Goal: Transaction & Acquisition: Purchase product/service

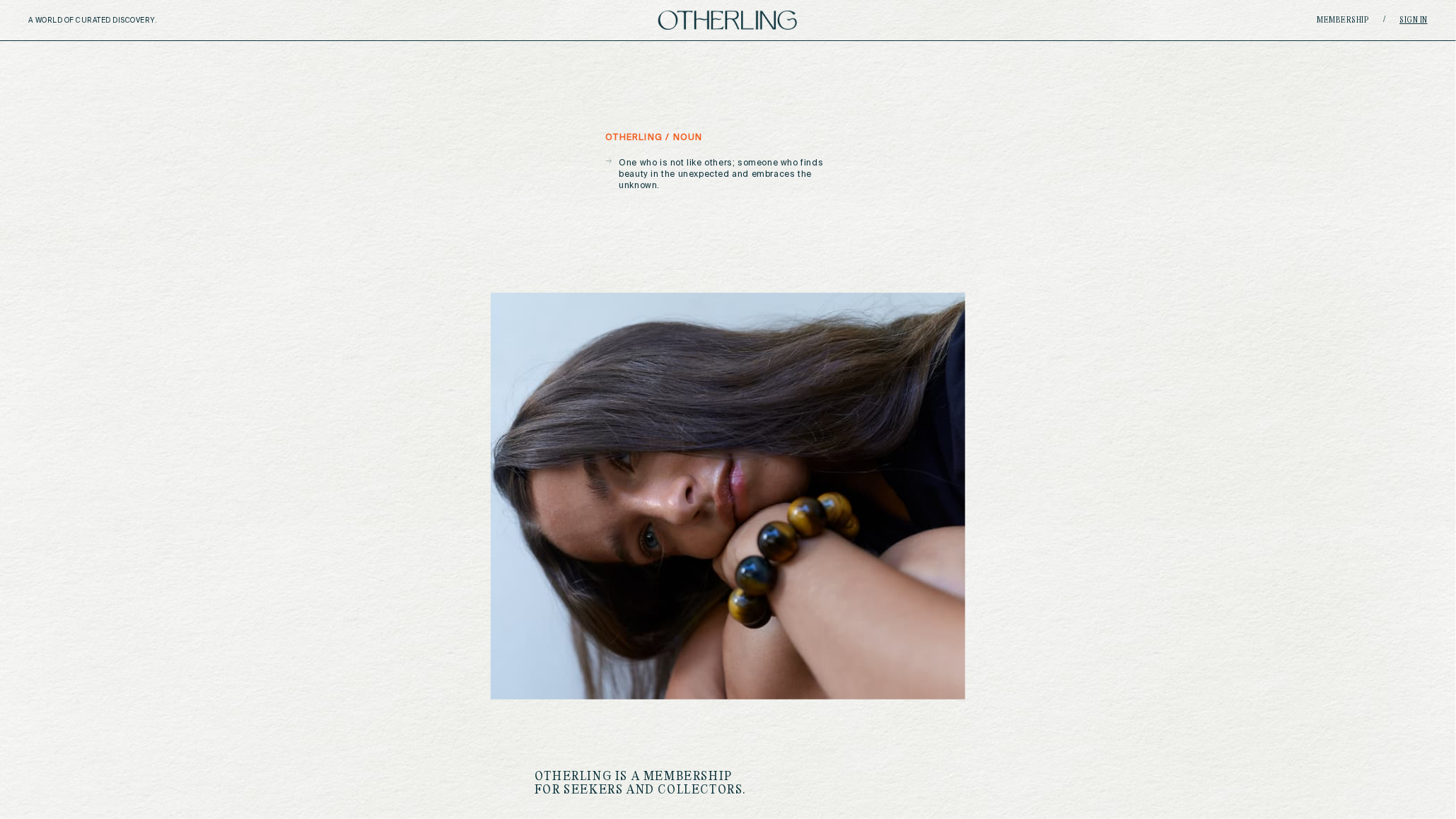
click at [1417, 17] on link "Sign in" at bounding box center [1414, 20] width 29 height 8
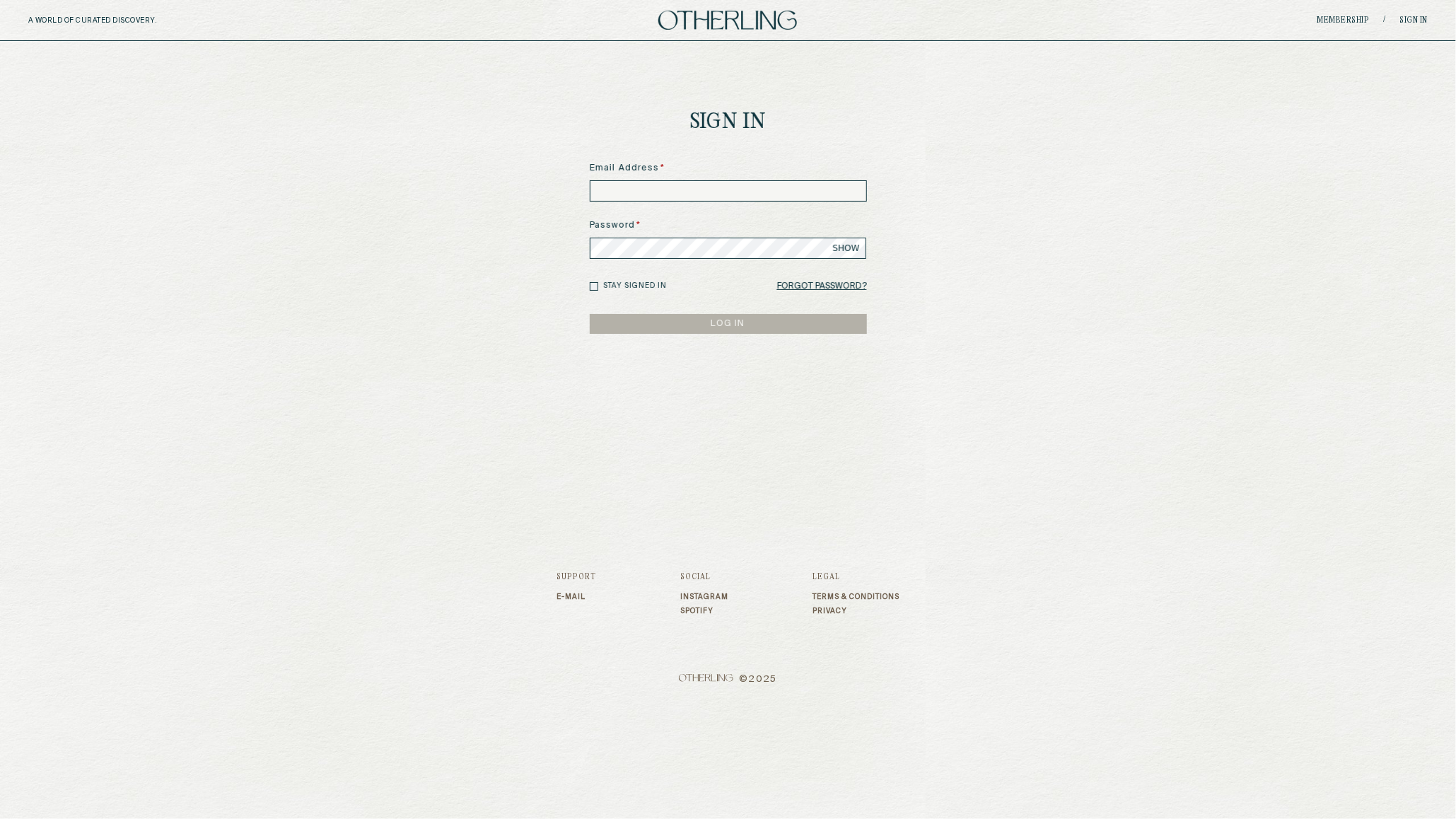
type input "**********"
click at [702, 319] on button "LOG IN" at bounding box center [728, 324] width 277 height 20
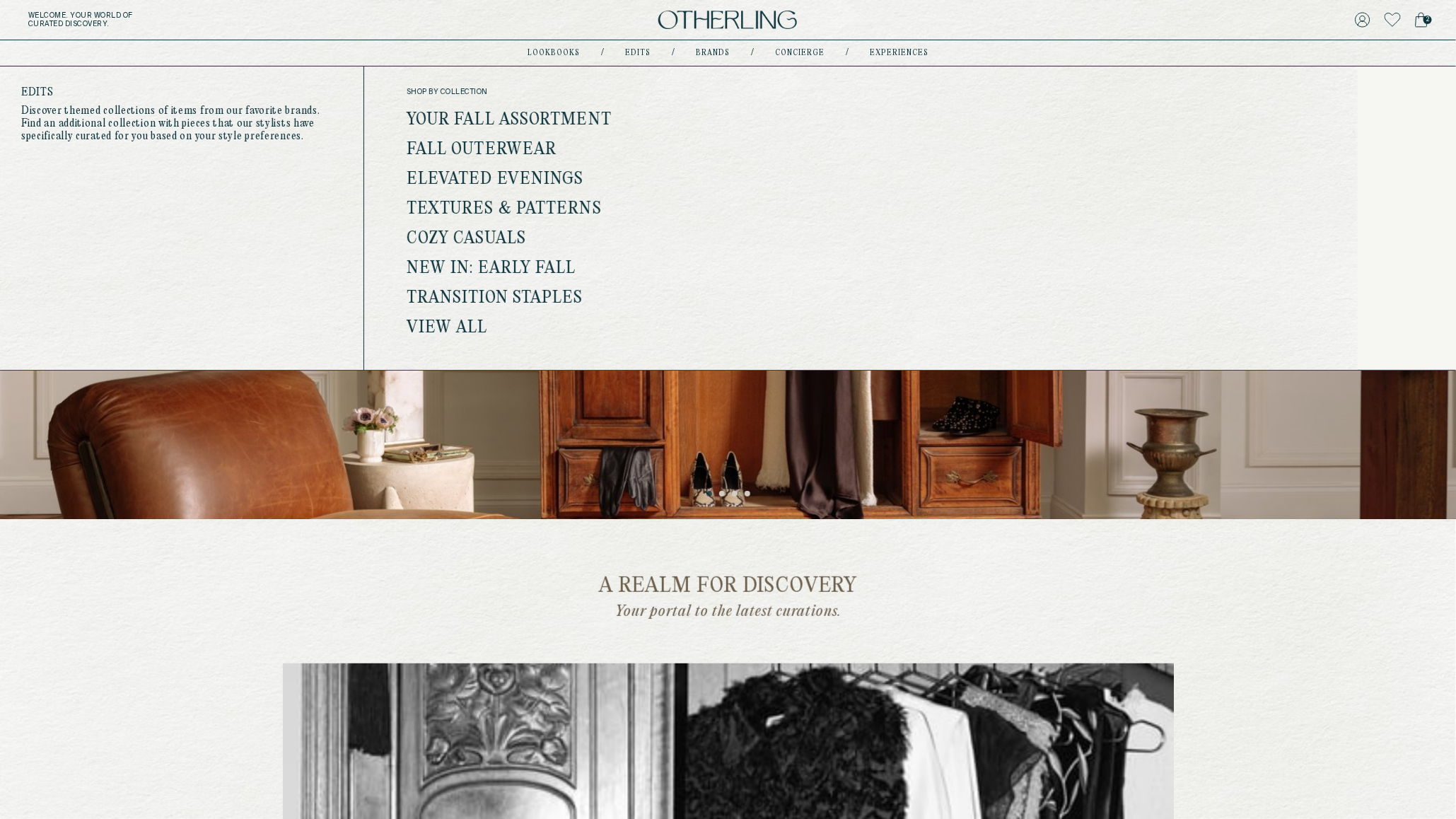
click at [520, 149] on link "Fall Outerwear" at bounding box center [481, 150] width 150 height 19
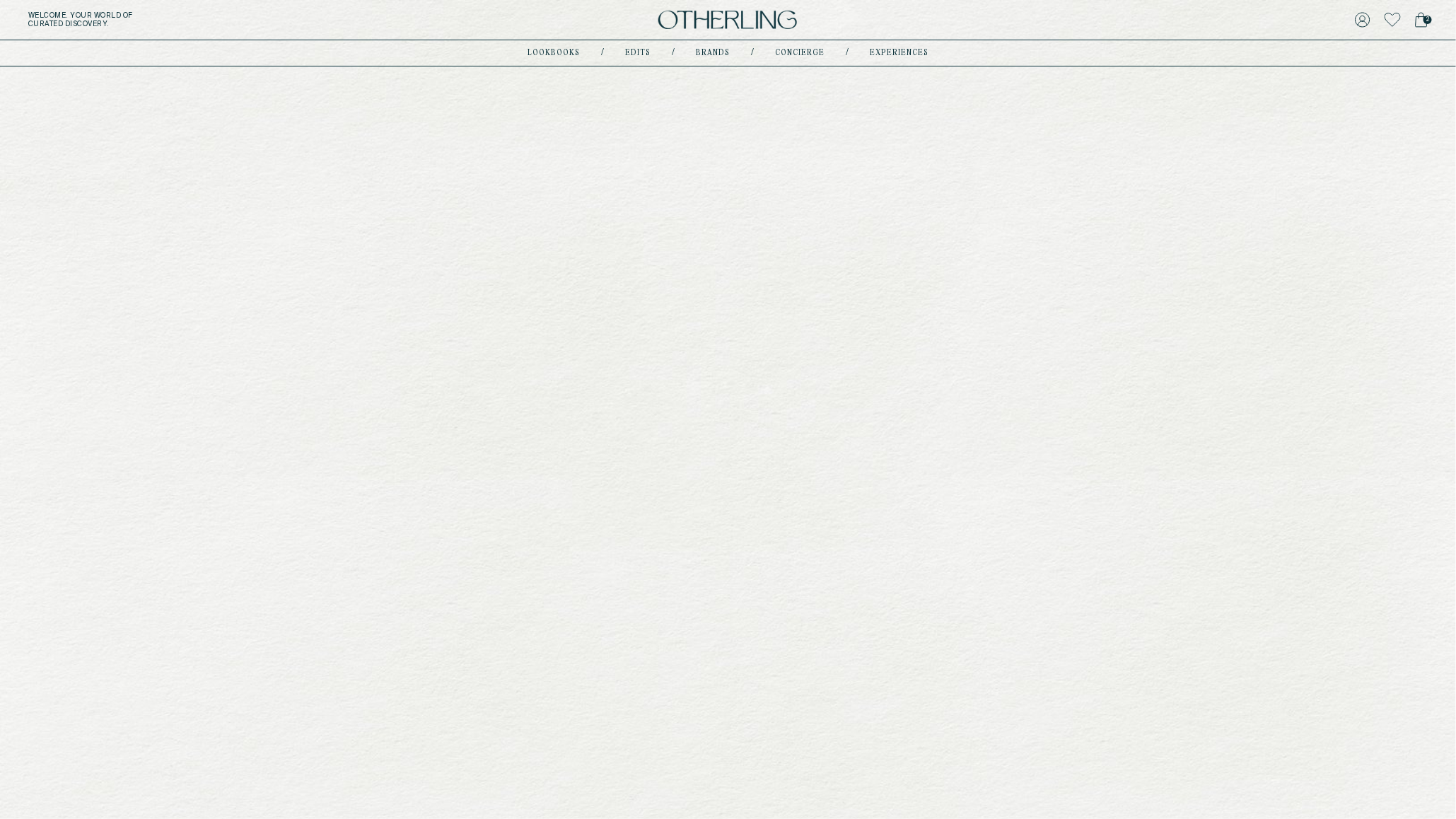
scroll to position [77, 0]
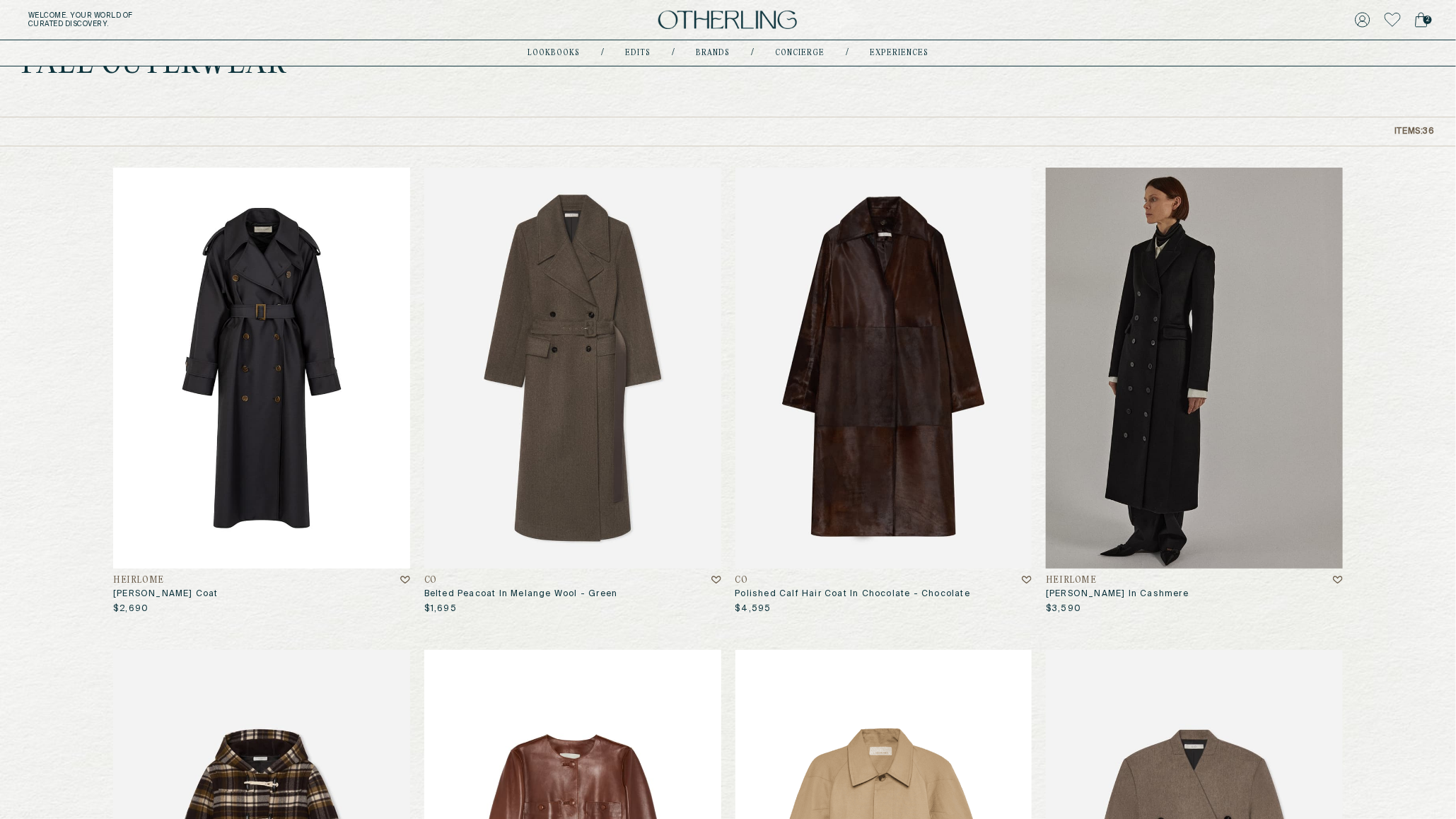
click at [272, 403] on img at bounding box center [261, 368] width 297 height 401
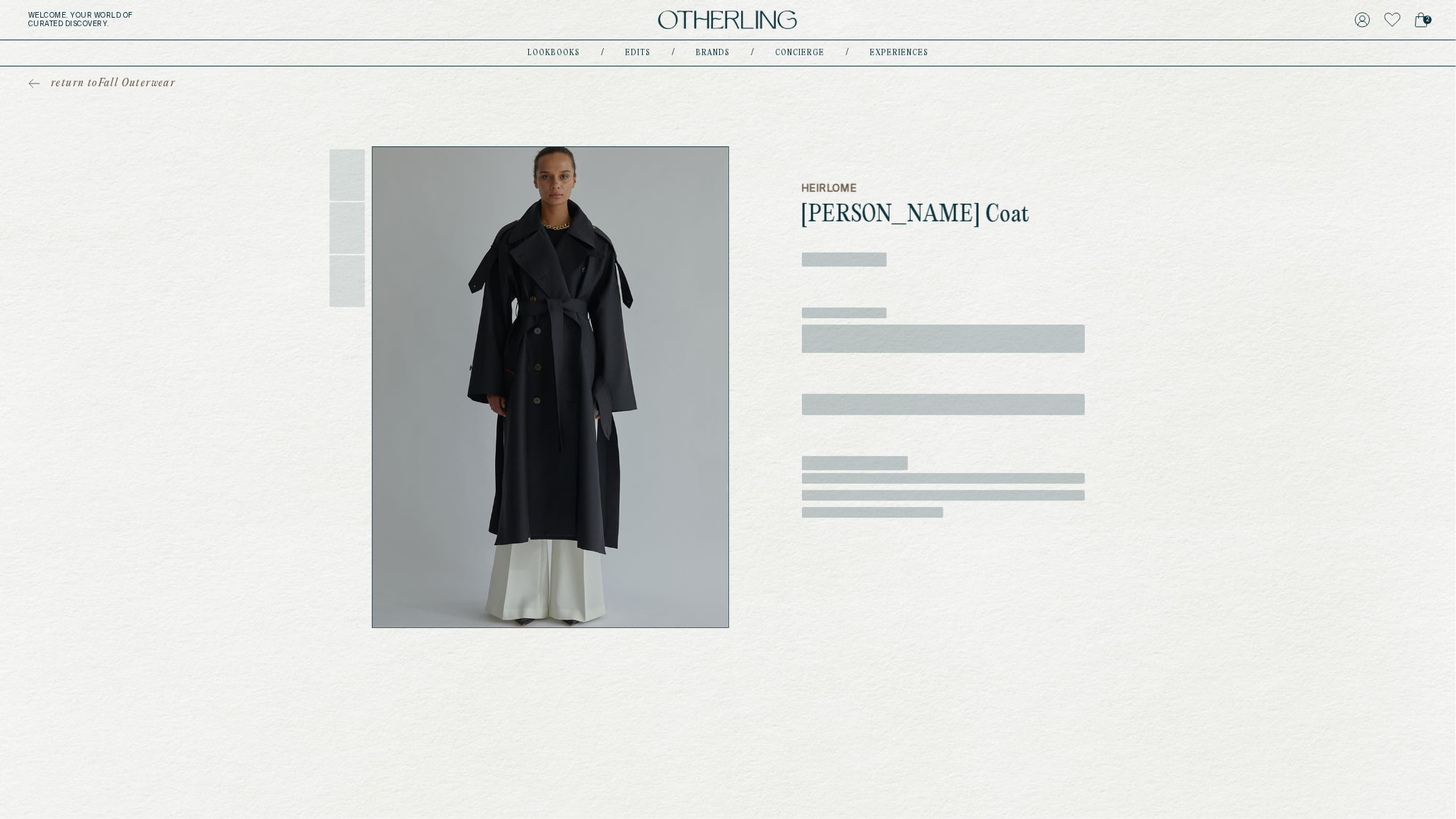
click at [896, 346] on span "‌" at bounding box center [944, 338] width 283 height 29
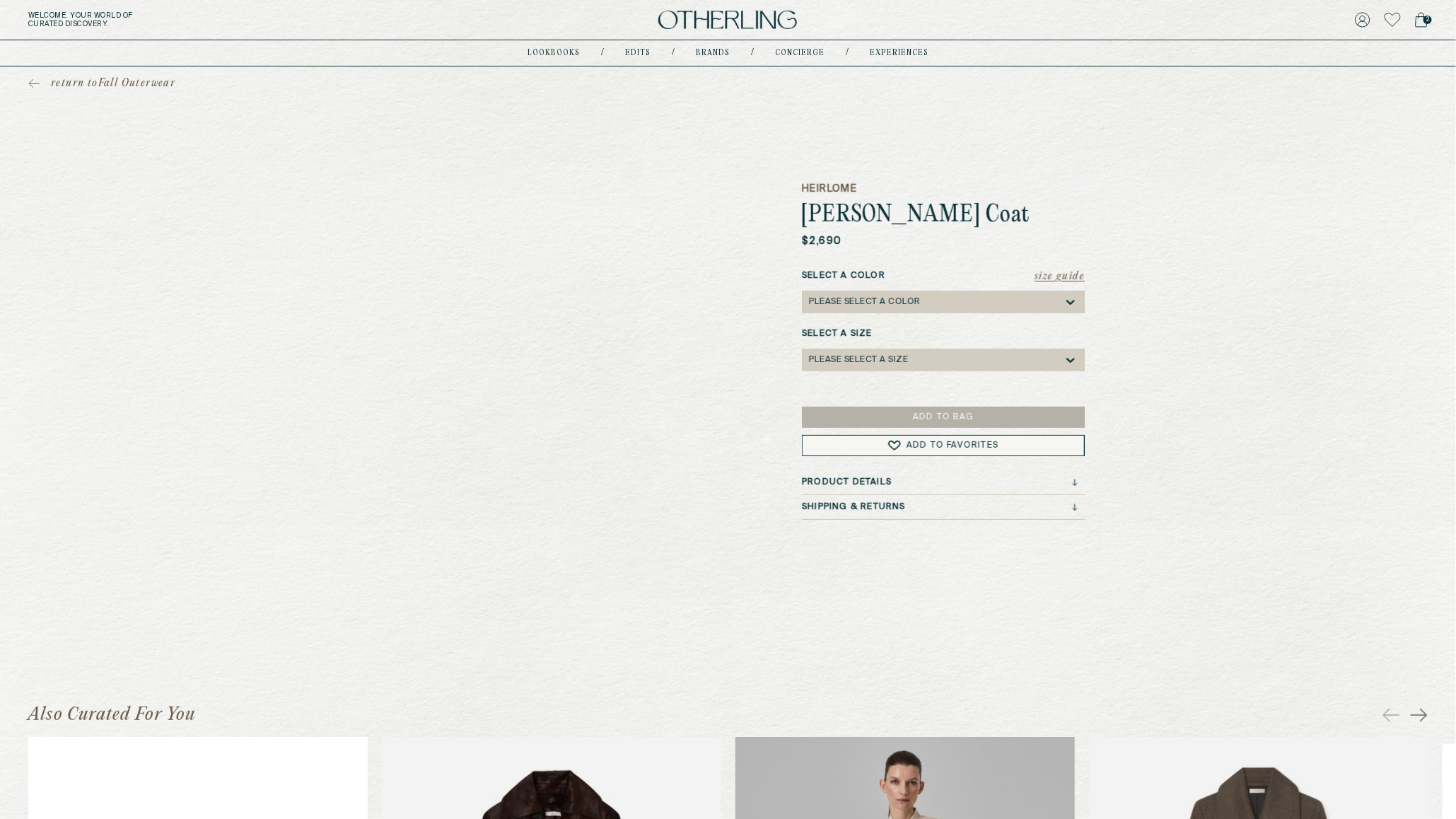
click at [900, 314] on div "Size Guide Select a Color Please select a Color Select a Size Please select a S…" at bounding box center [944, 328] width 283 height 116
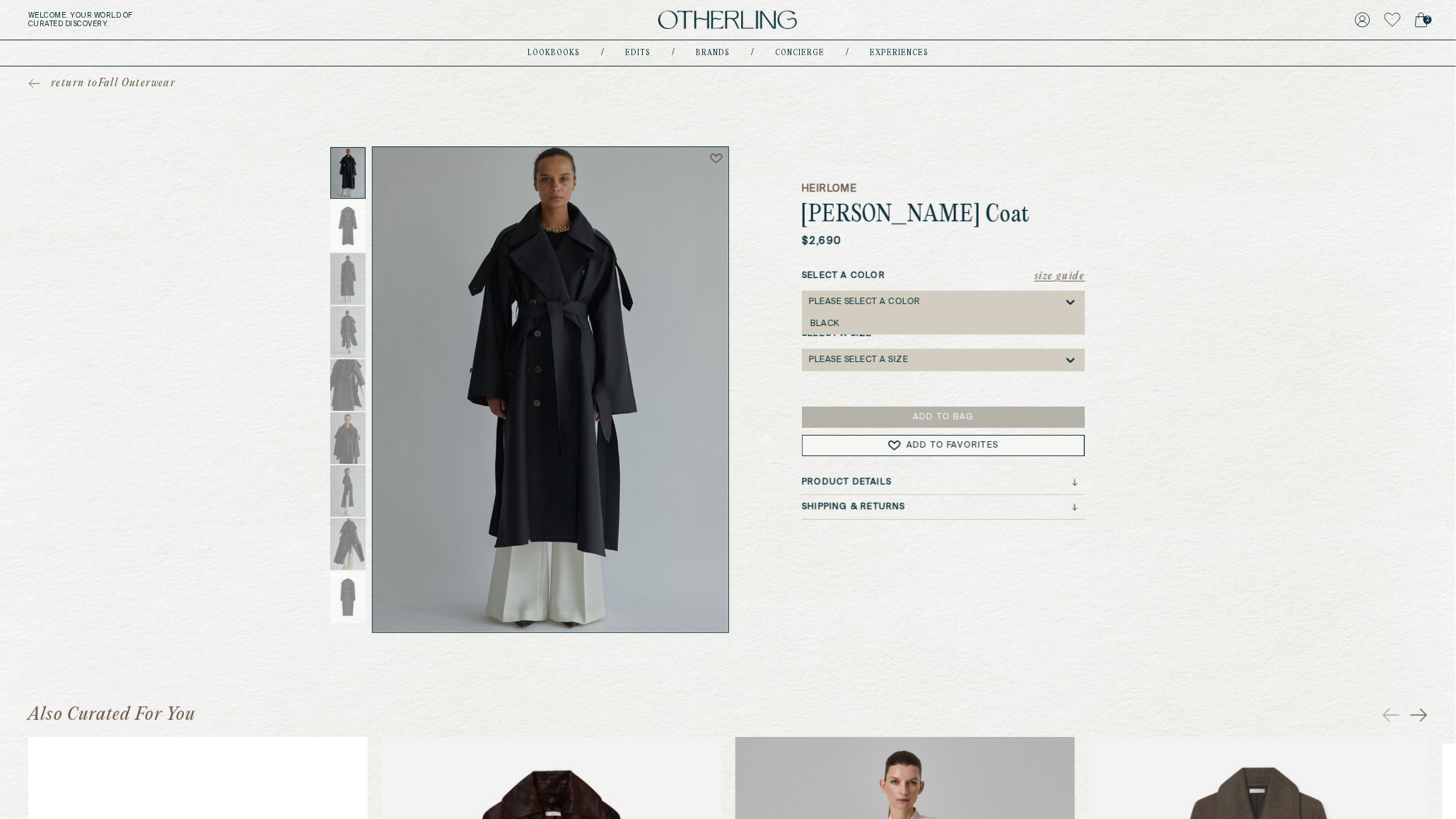
click at [896, 304] on div "Please select a Color" at bounding box center [865, 301] width 112 height 10
click at [876, 338] on label "Select a Size" at bounding box center [944, 334] width 283 height 12
click at [873, 322] on div "Size Guide Select a Color Please select a Color Select a Size Please select a S…" at bounding box center [944, 328] width 283 height 116
click at [870, 304] on div "Please select a Color" at bounding box center [865, 301] width 112 height 10
click at [856, 320] on div "Black" at bounding box center [944, 324] width 266 height 10
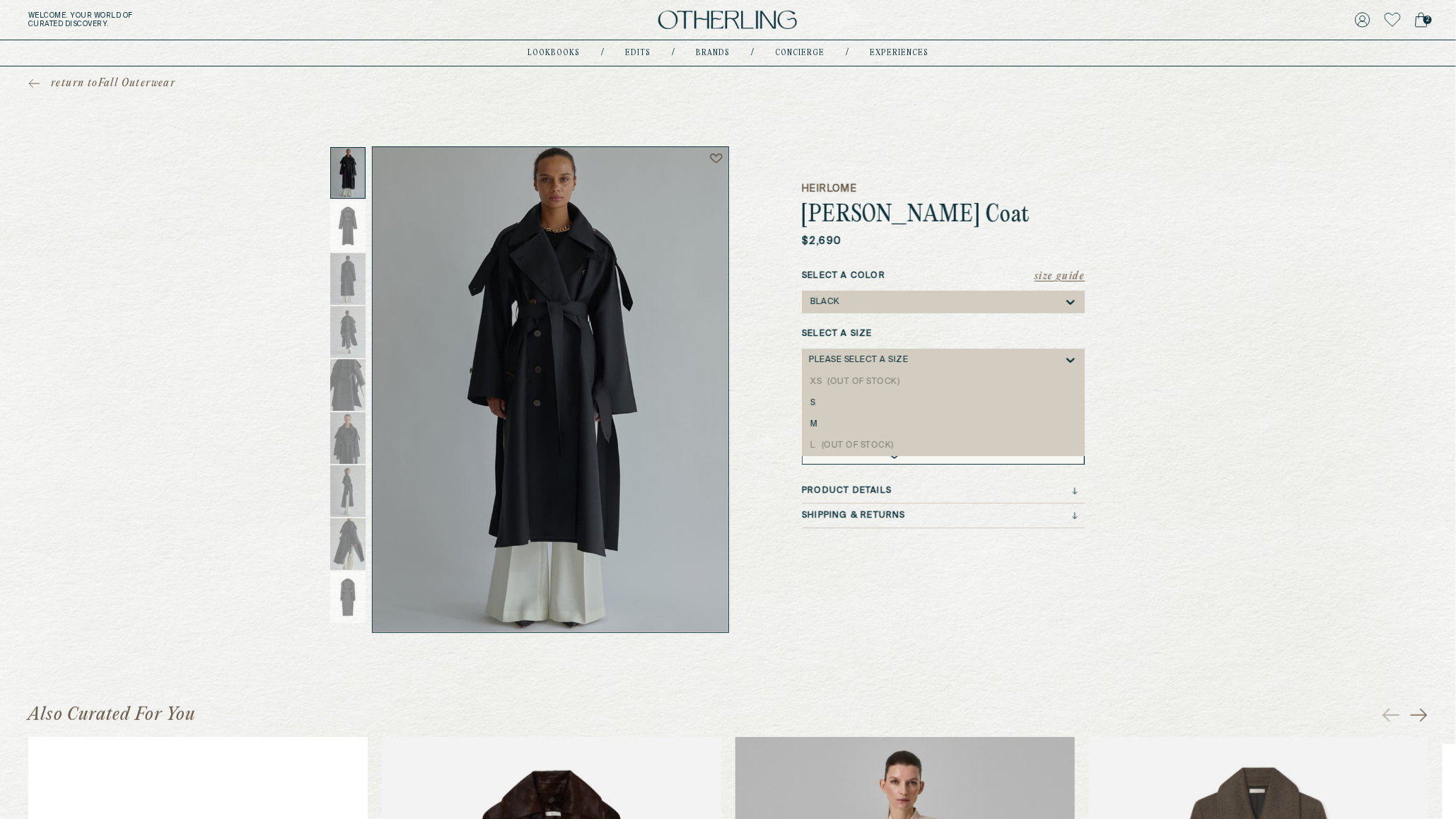
click at [864, 358] on div "Please select a Size" at bounding box center [859, 359] width 99 height 10
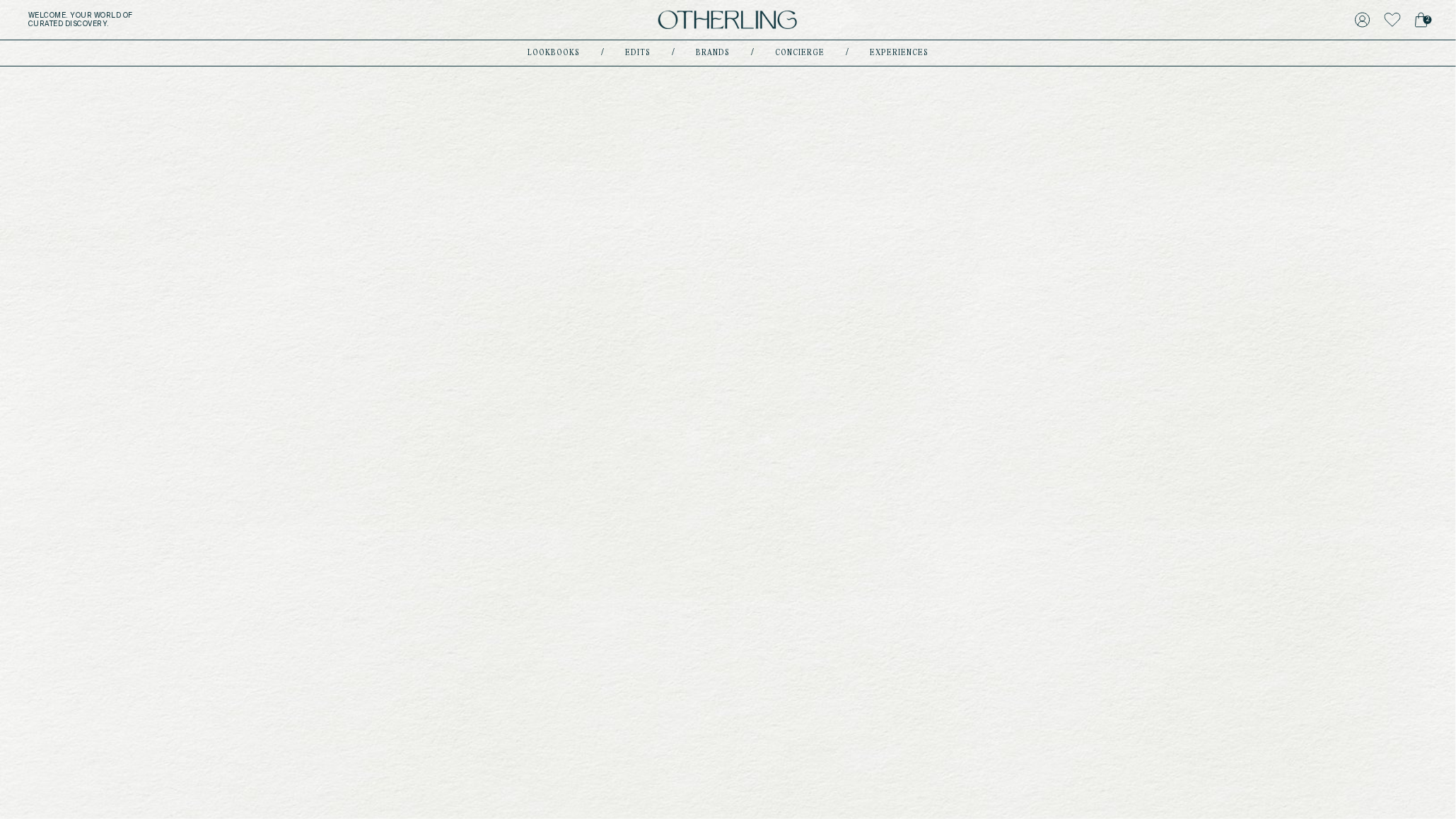
scroll to position [77, 0]
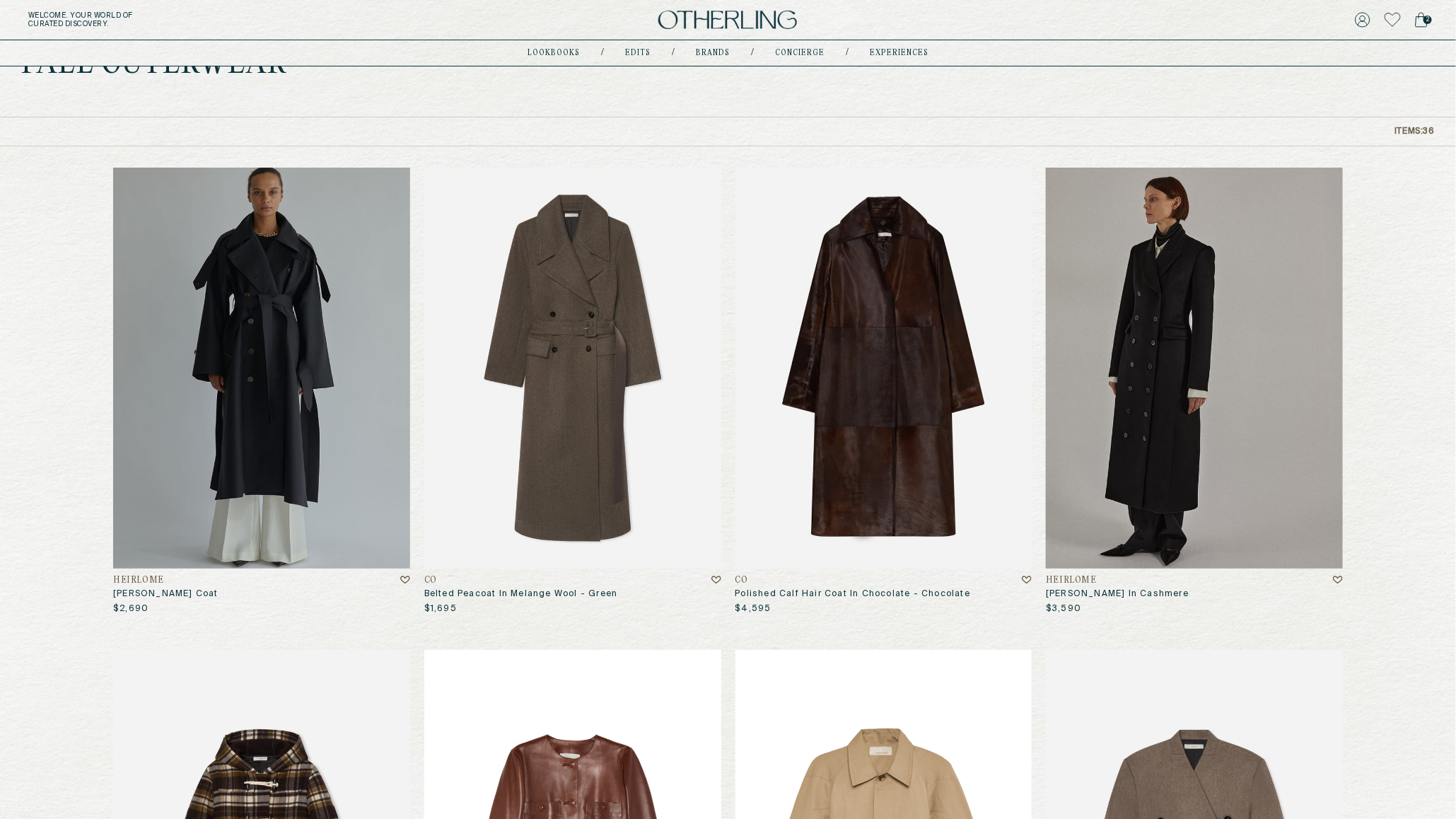
click at [563, 348] on img at bounding box center [573, 368] width 297 height 401
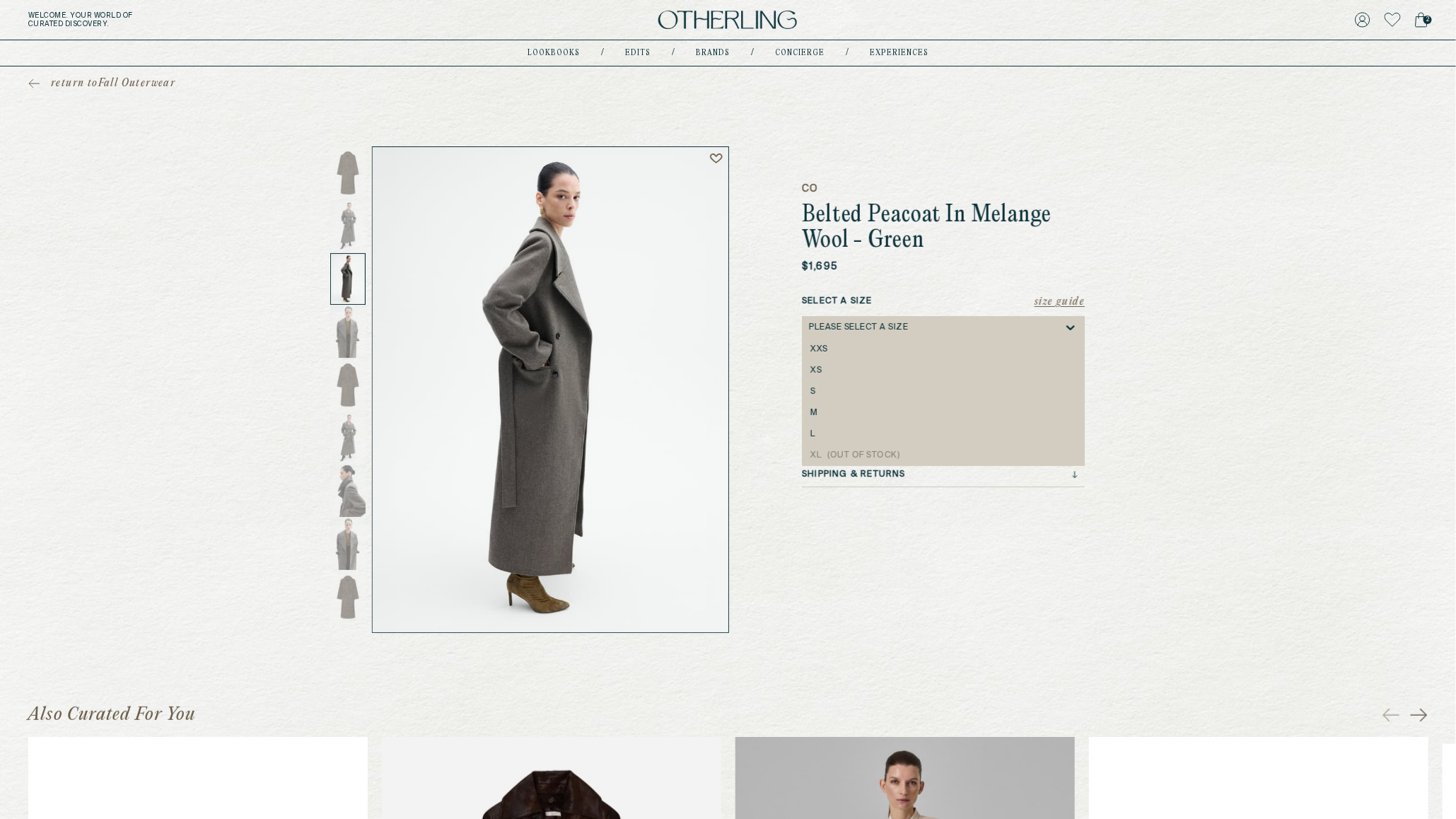
click at [877, 334] on div "Please select a Size" at bounding box center [936, 327] width 254 height 22
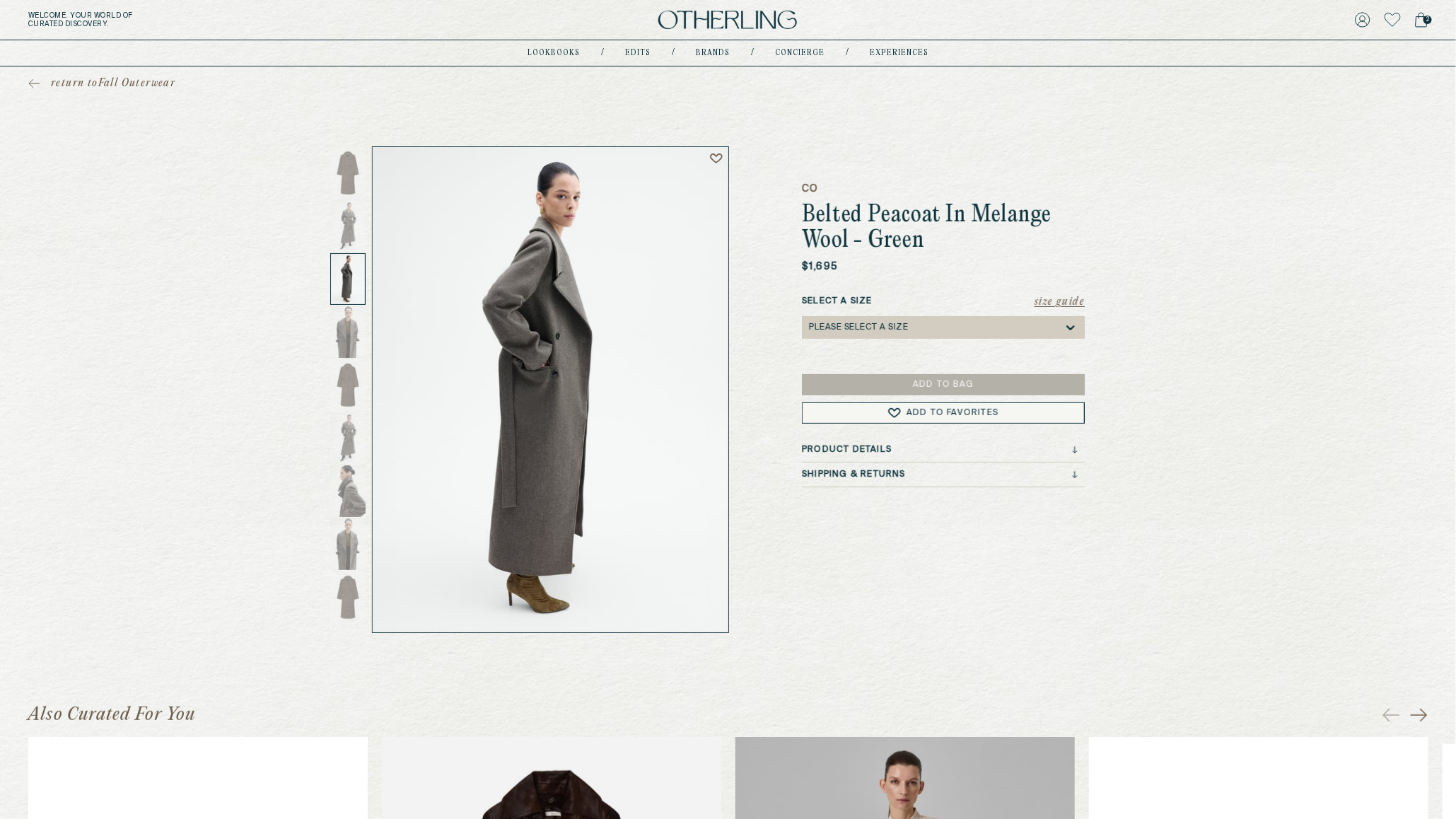
click at [964, 204] on h1 "Belted Peacoat In Melange Wool - Green" at bounding box center [944, 229] width 283 height 51
click at [927, 372] on div "CO Belted Peacoat In Melange Wool - Green $1,695 Size Guide Select a Size Pleas…" at bounding box center [944, 389] width 283 height 487
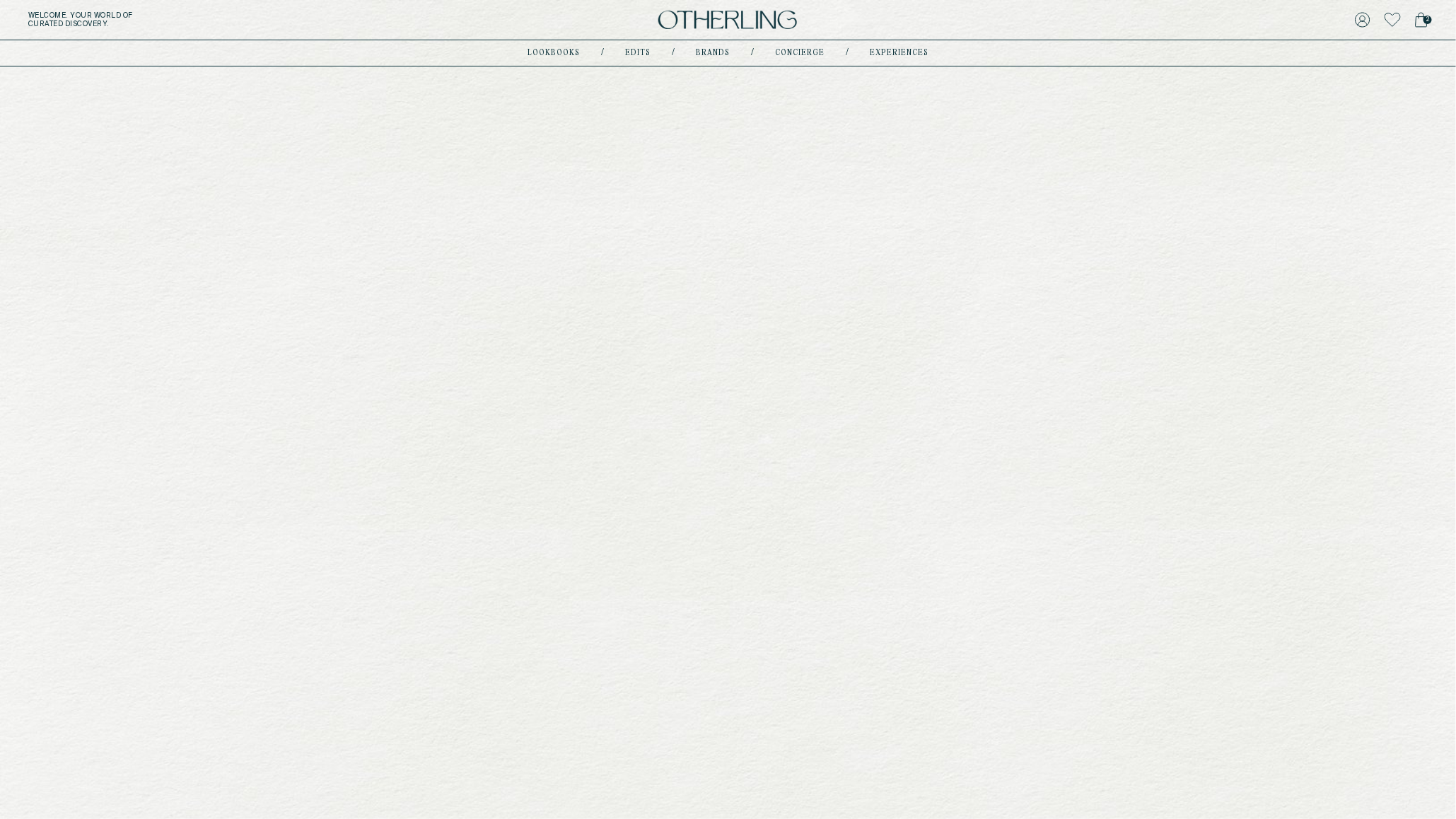
scroll to position [77, 0]
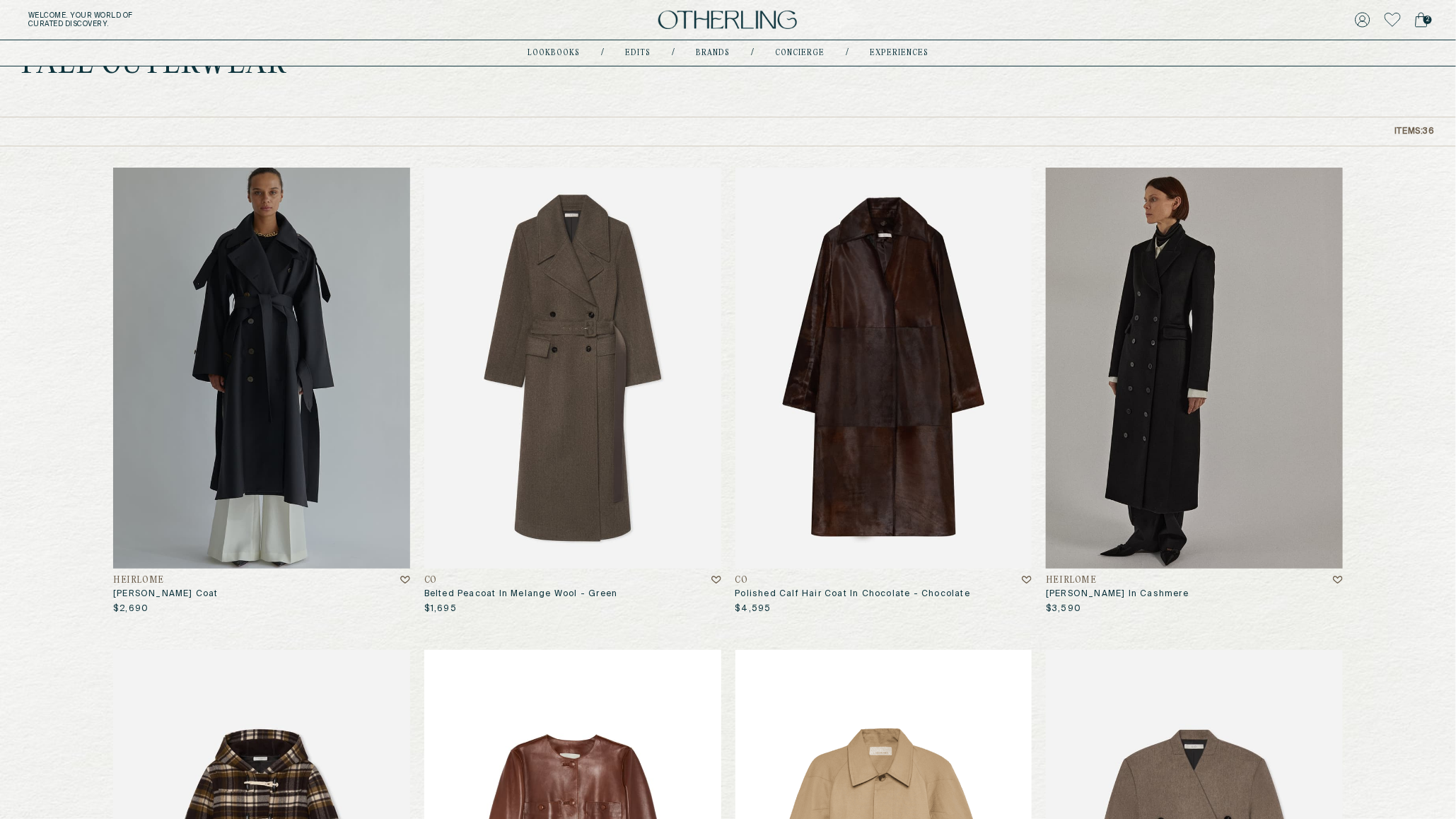
click at [910, 433] on img at bounding box center [884, 368] width 297 height 401
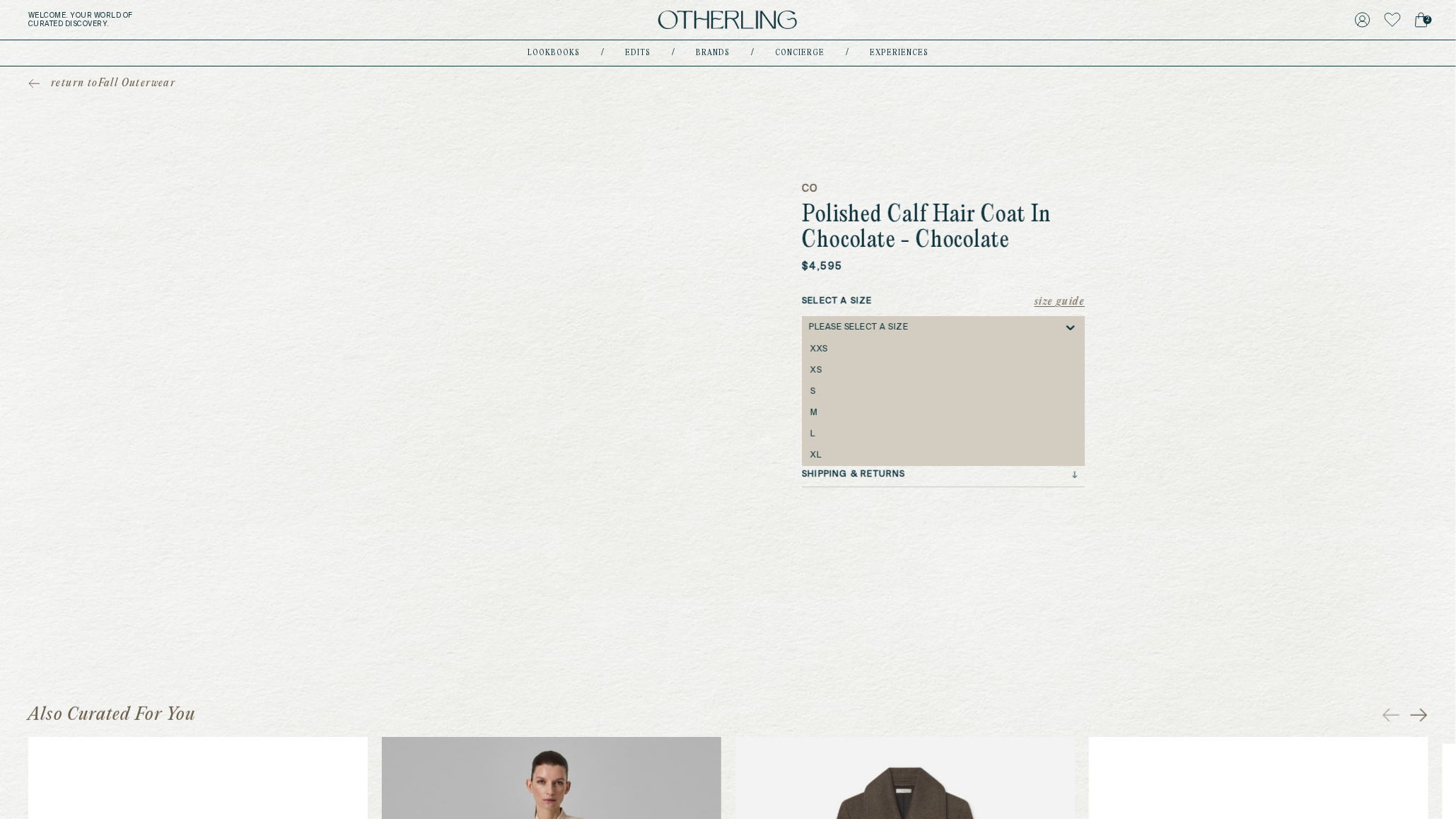
click at [894, 319] on div "Please select a Size" at bounding box center [936, 327] width 254 height 22
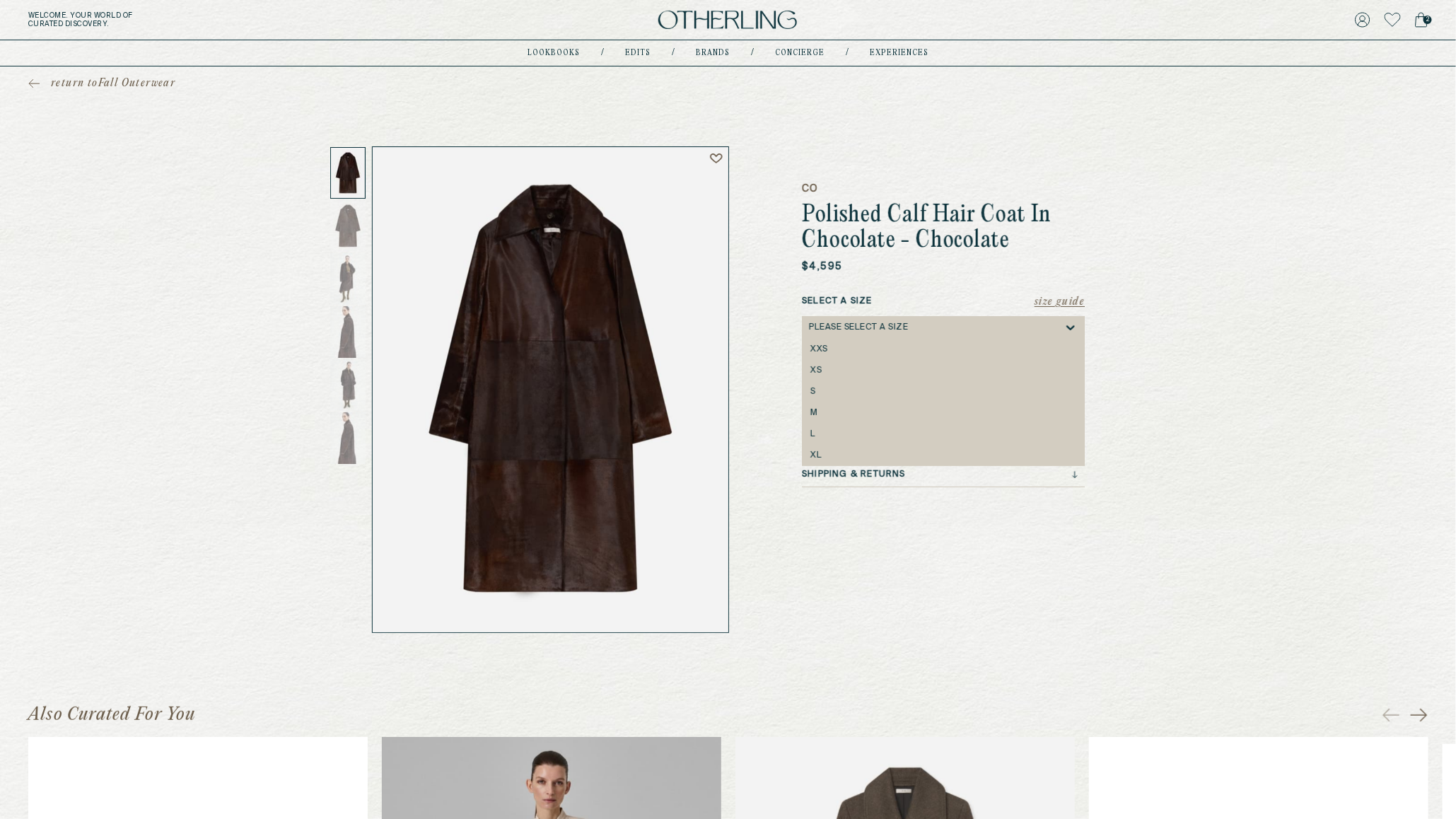
click at [941, 233] on h1 "Polished Calf Hair Coat In Chocolate - Chocolate" at bounding box center [944, 229] width 283 height 51
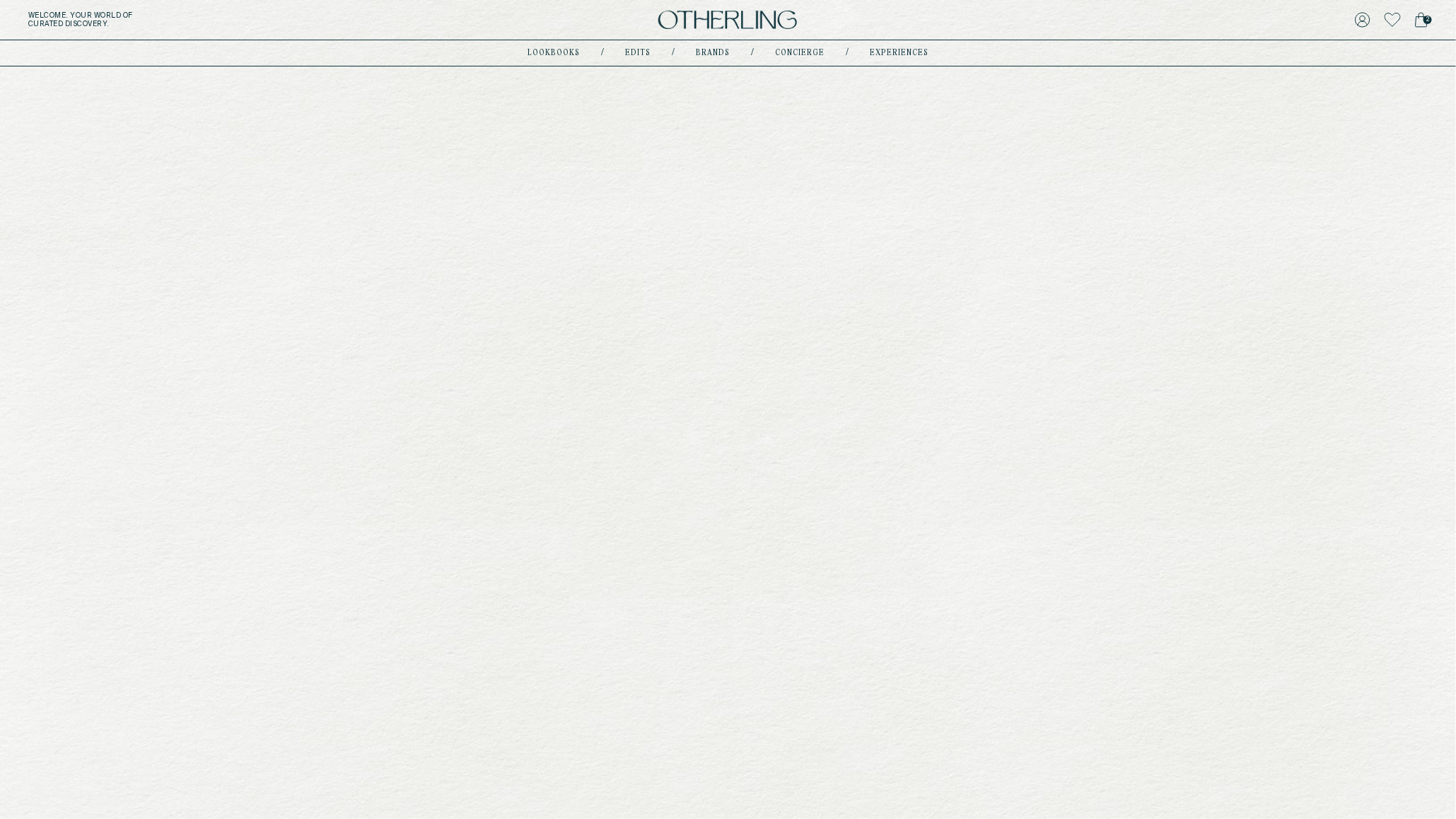
scroll to position [77, 0]
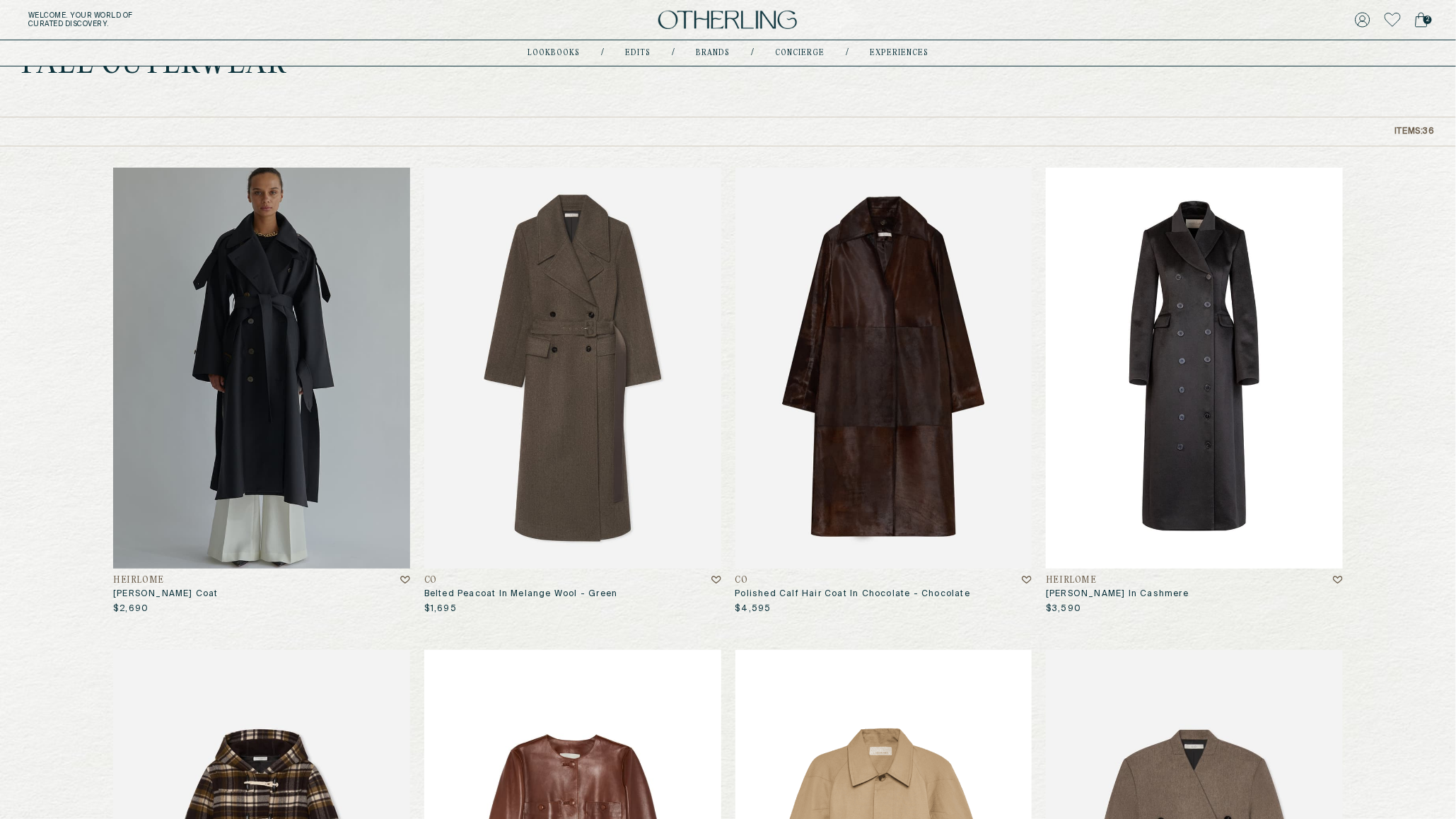
click at [1260, 369] on img at bounding box center [1194, 368] width 297 height 401
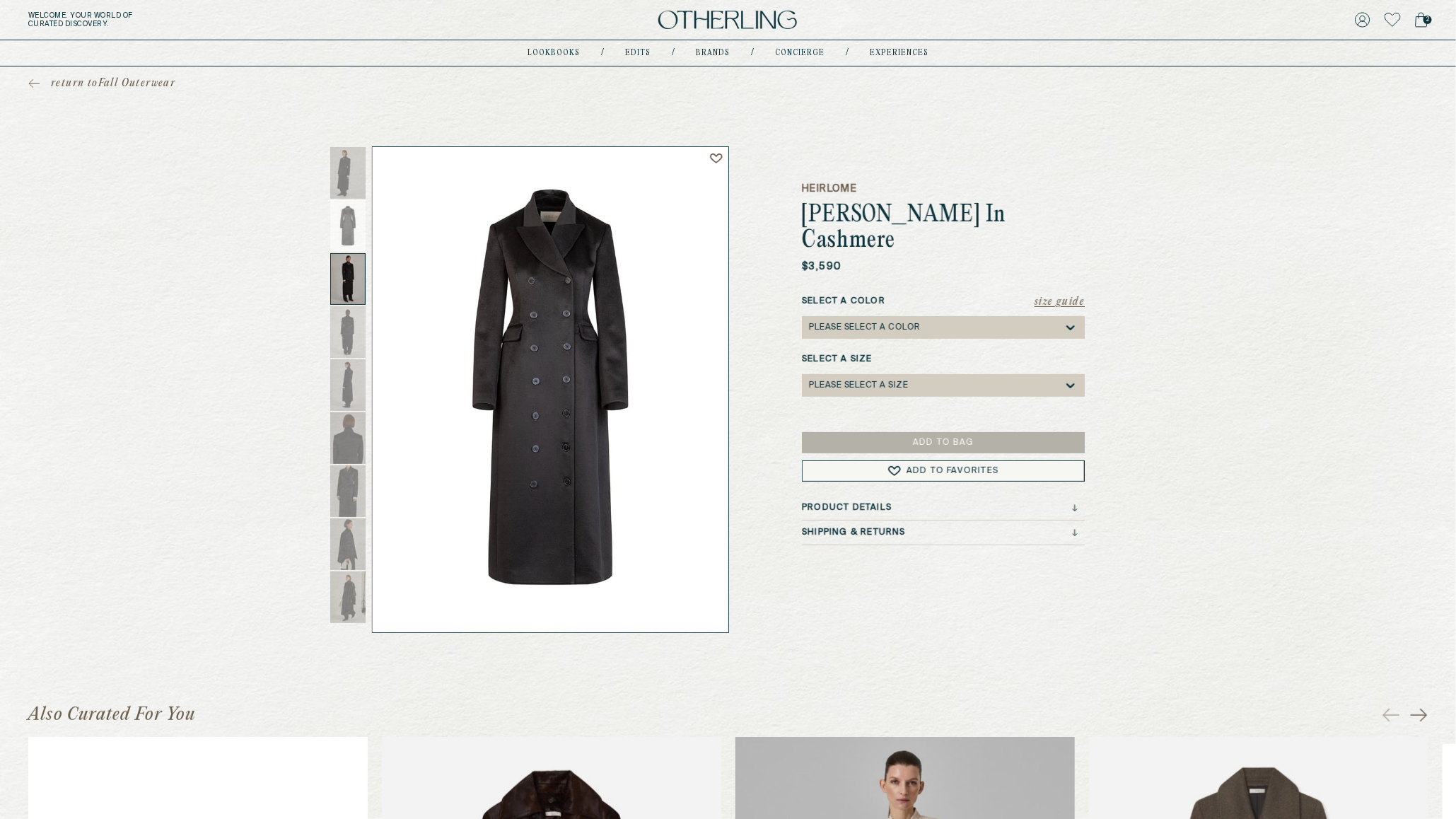
click at [916, 322] on div "Please select a Color" at bounding box center [865, 327] width 112 height 10
click at [903, 345] on div "Black" at bounding box center [944, 349] width 266 height 10
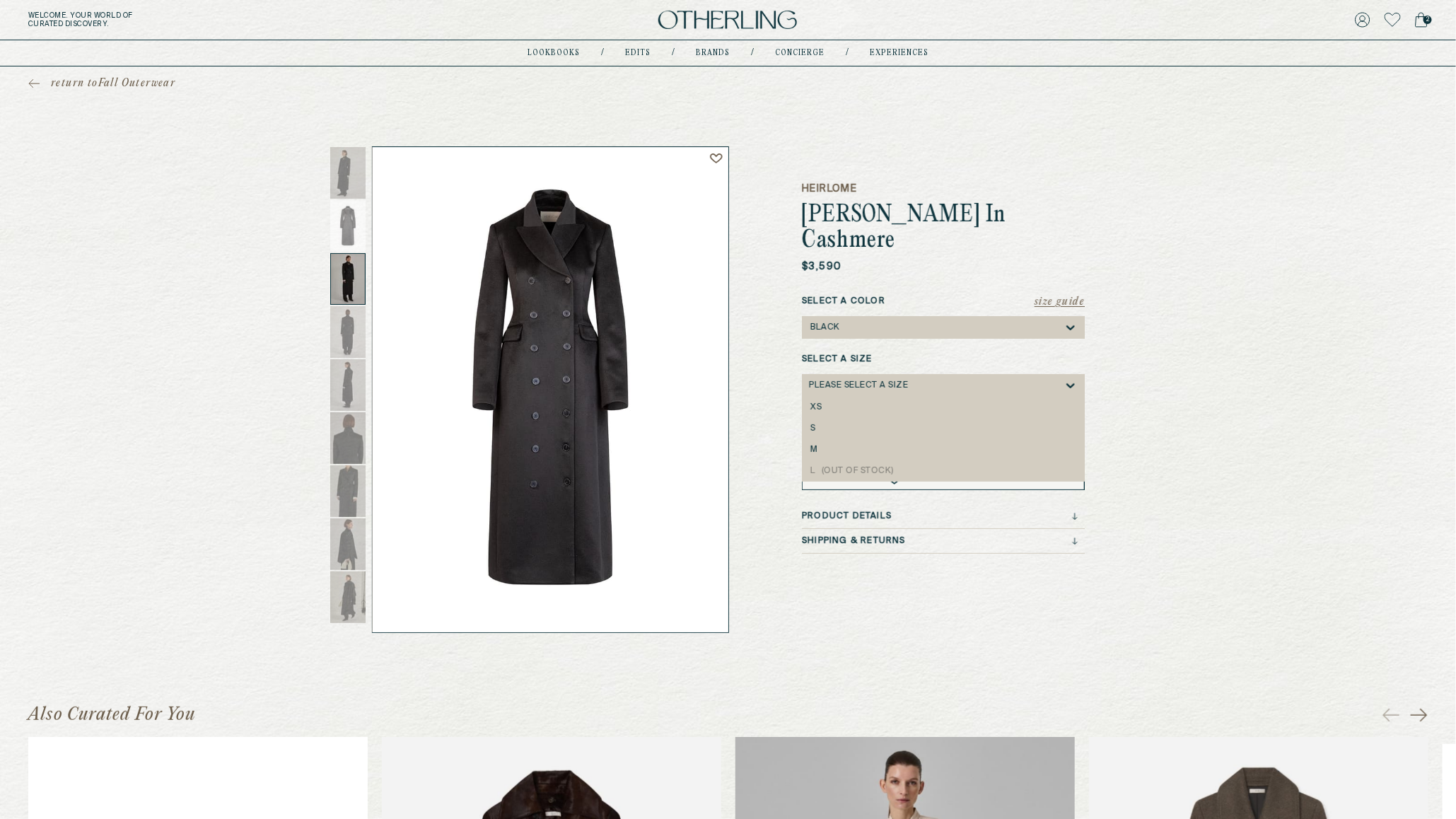
click at [890, 380] on div "Please select a Size" at bounding box center [859, 385] width 99 height 10
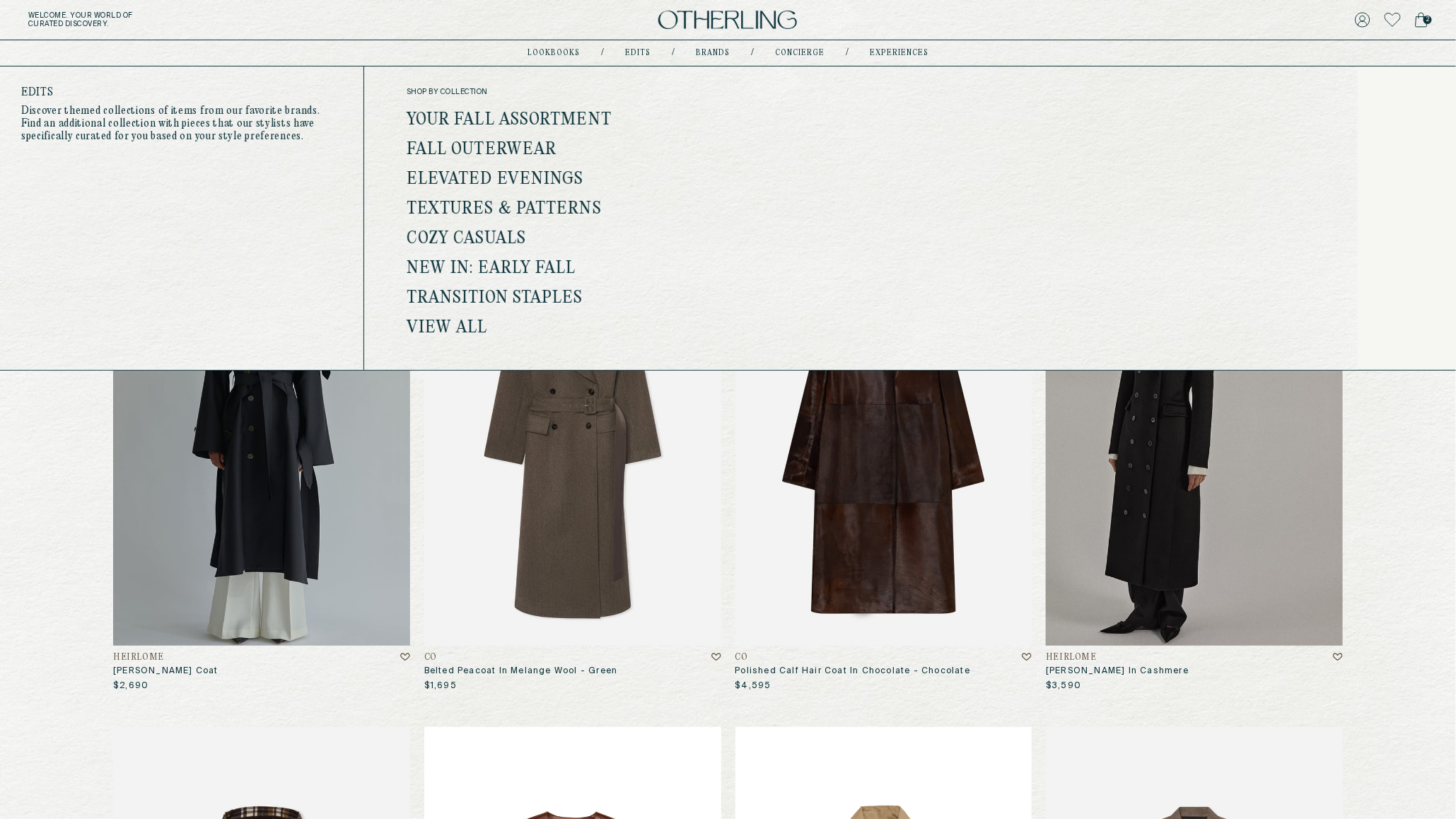
click at [526, 182] on link "Elevated Evenings" at bounding box center [495, 180] width 178 height 19
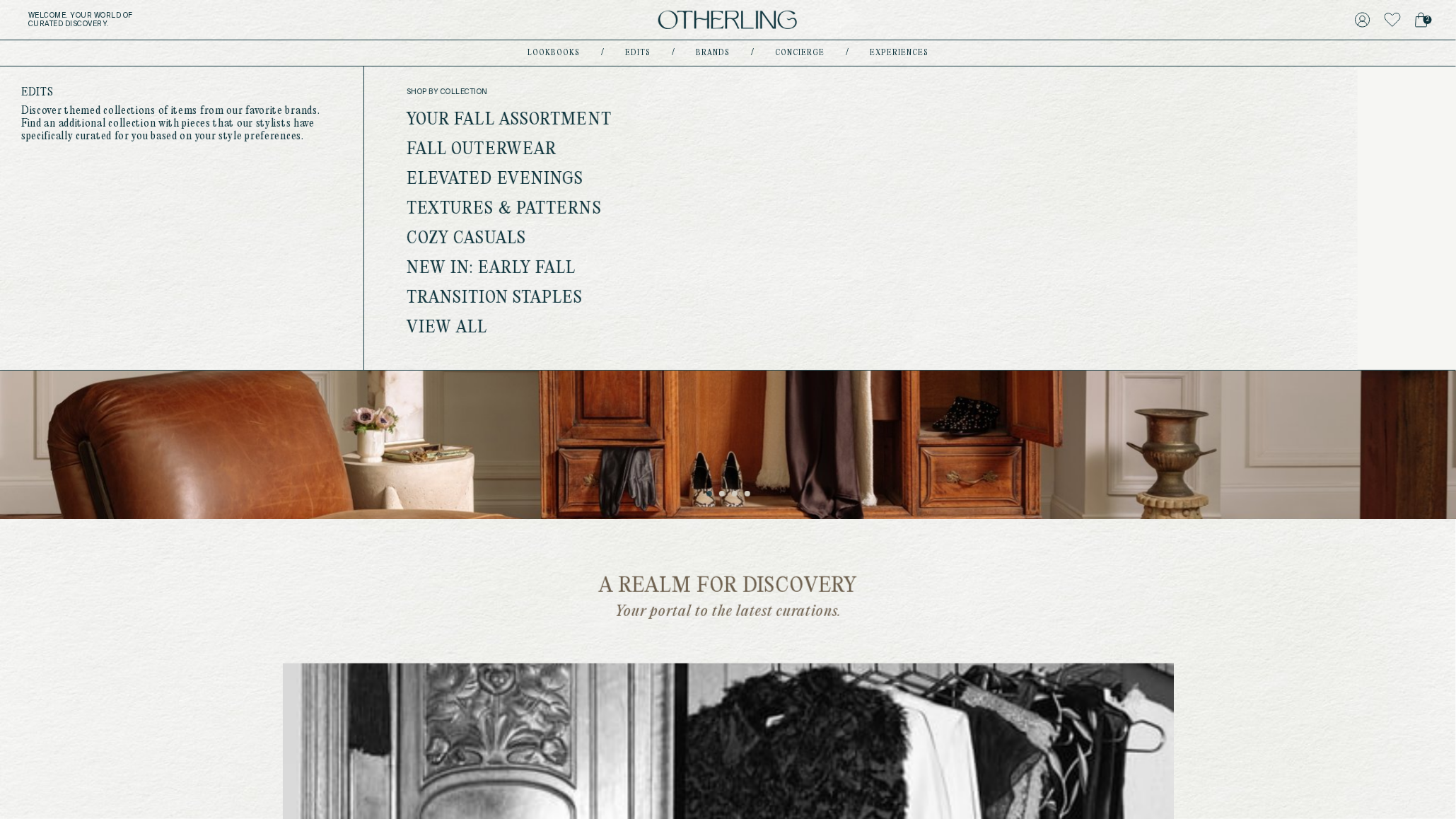
drag, startPoint x: 520, startPoint y: 338, endPoint x: 393, endPoint y: 145, distance: 231.0
click at [393, 145] on div "shop by collection Your Fall Assortment Fall Outerwear Elevated Evenings Textur…" at bounding box center [910, 218] width 1092 height 304
copy ul "Fall Outerwear Elevated Evenings Textures & Patterns Cozy Casuals New In: Early…"
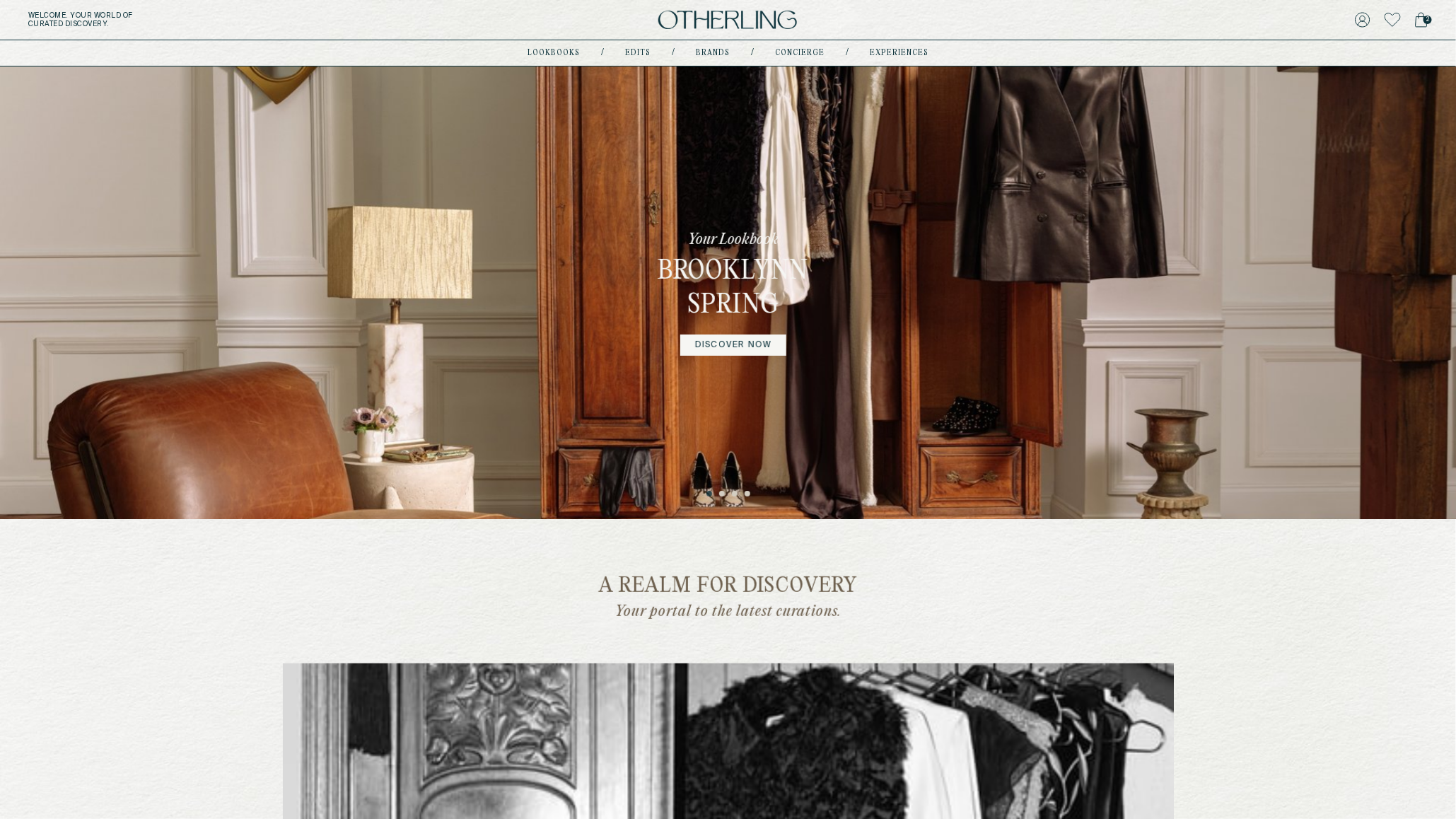
click at [723, 492] on button "2" at bounding box center [723, 494] width 7 height 7
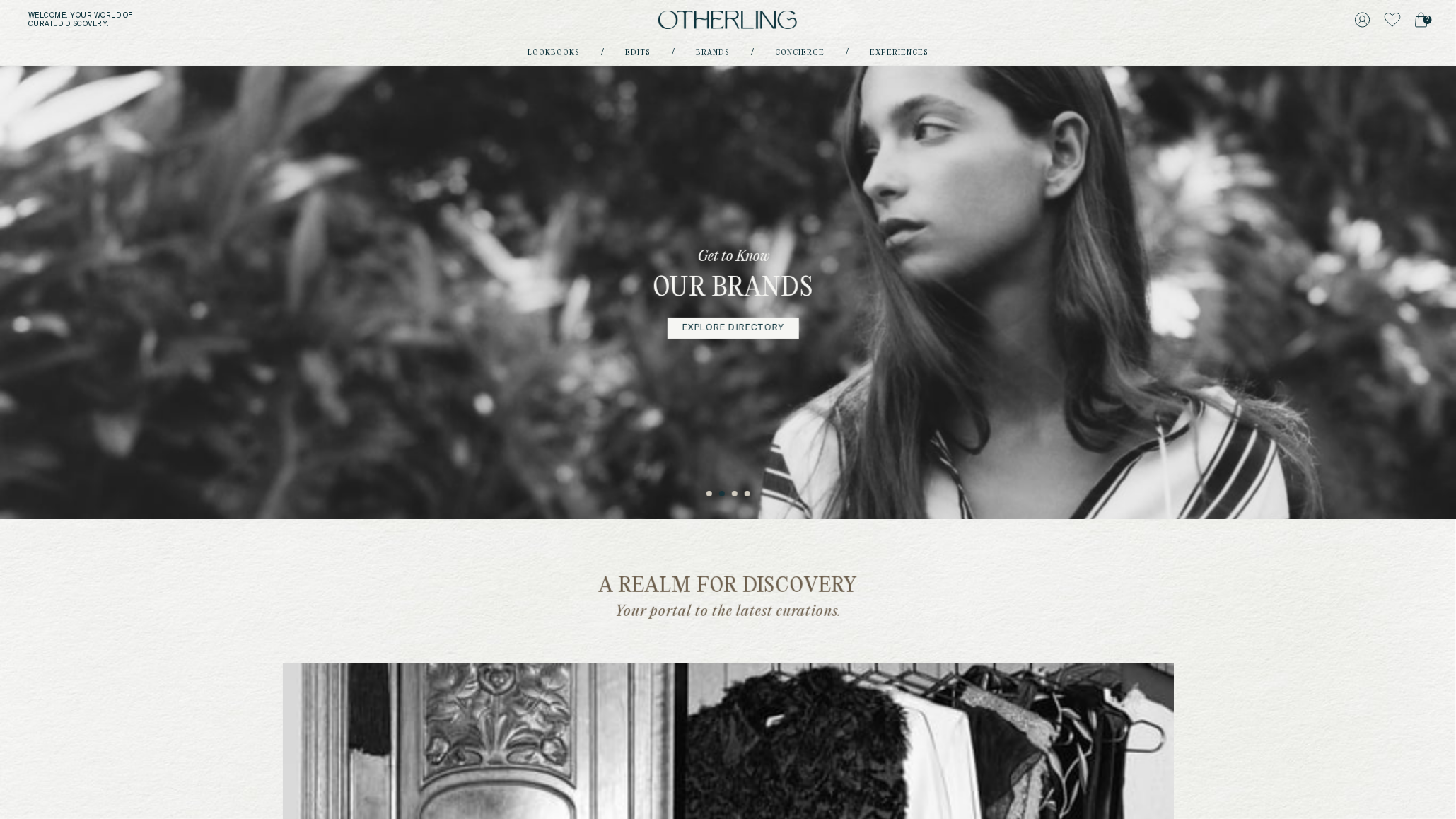
click at [734, 497] on button "3" at bounding box center [735, 494] width 7 height 7
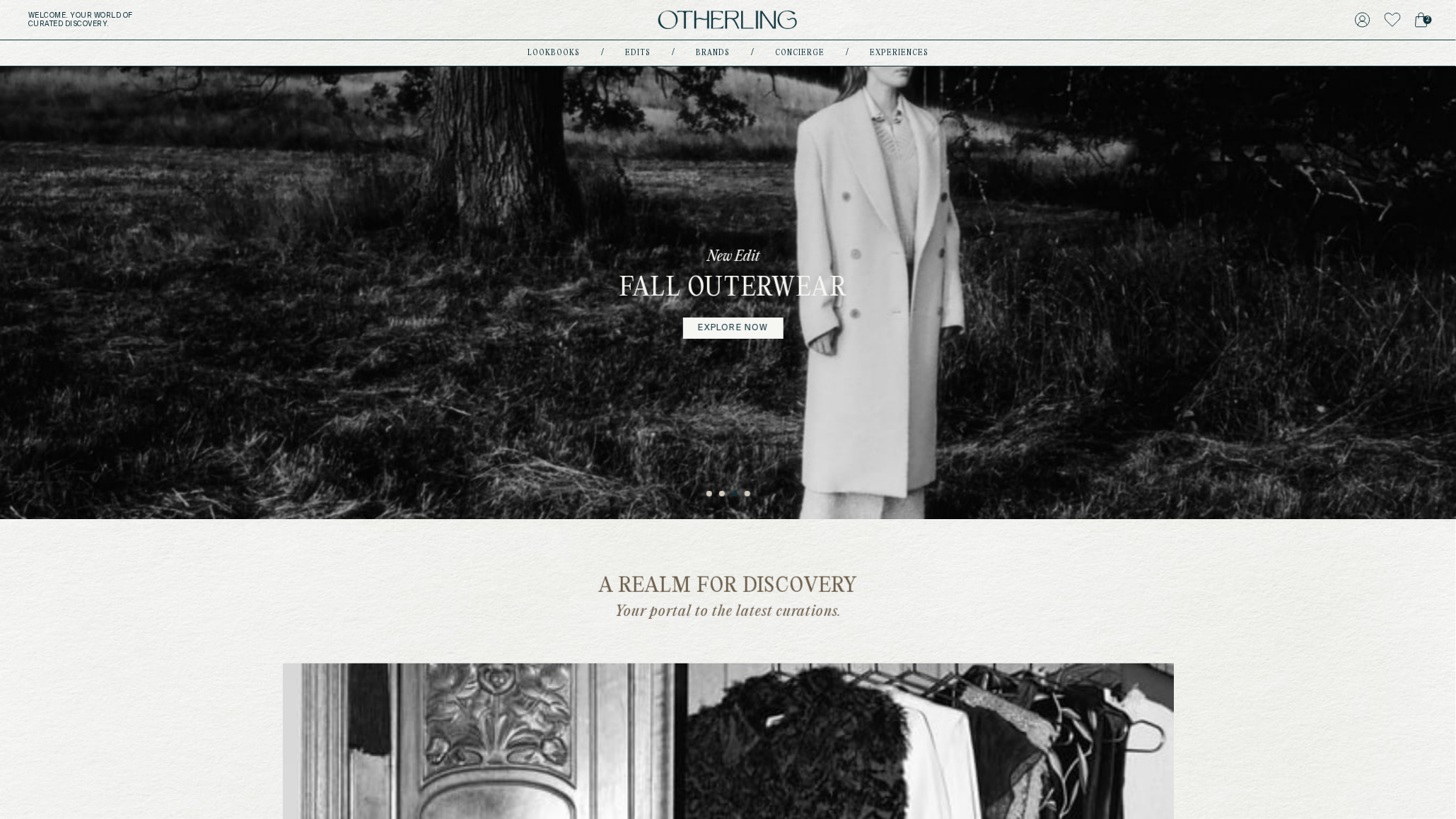
click at [747, 489] on ul "1 2 3 4" at bounding box center [728, 491] width 1456 height 17
click at [746, 497] on button "4" at bounding box center [748, 494] width 7 height 7
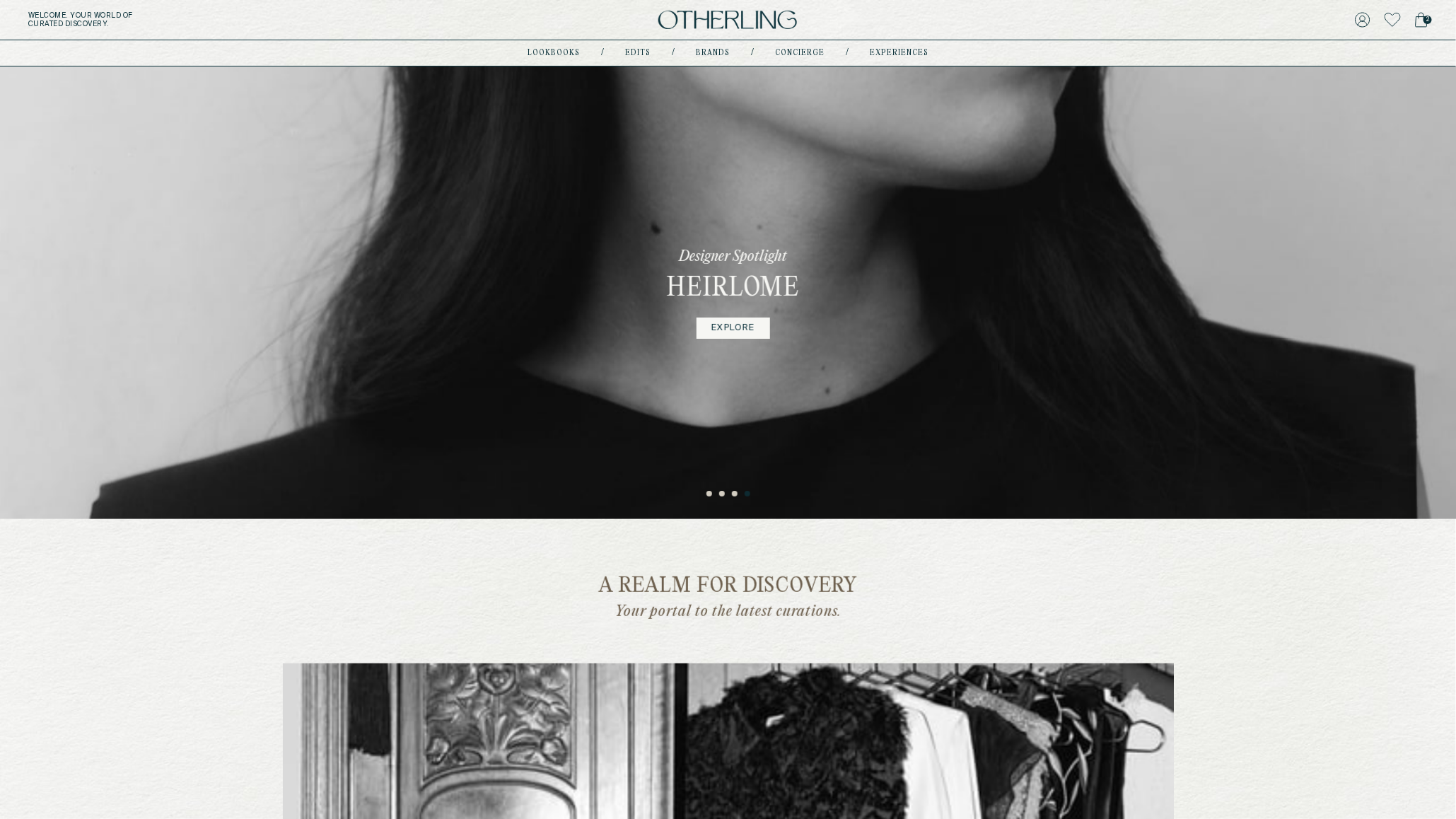
click at [733, 496] on button "3" at bounding box center [735, 494] width 7 height 7
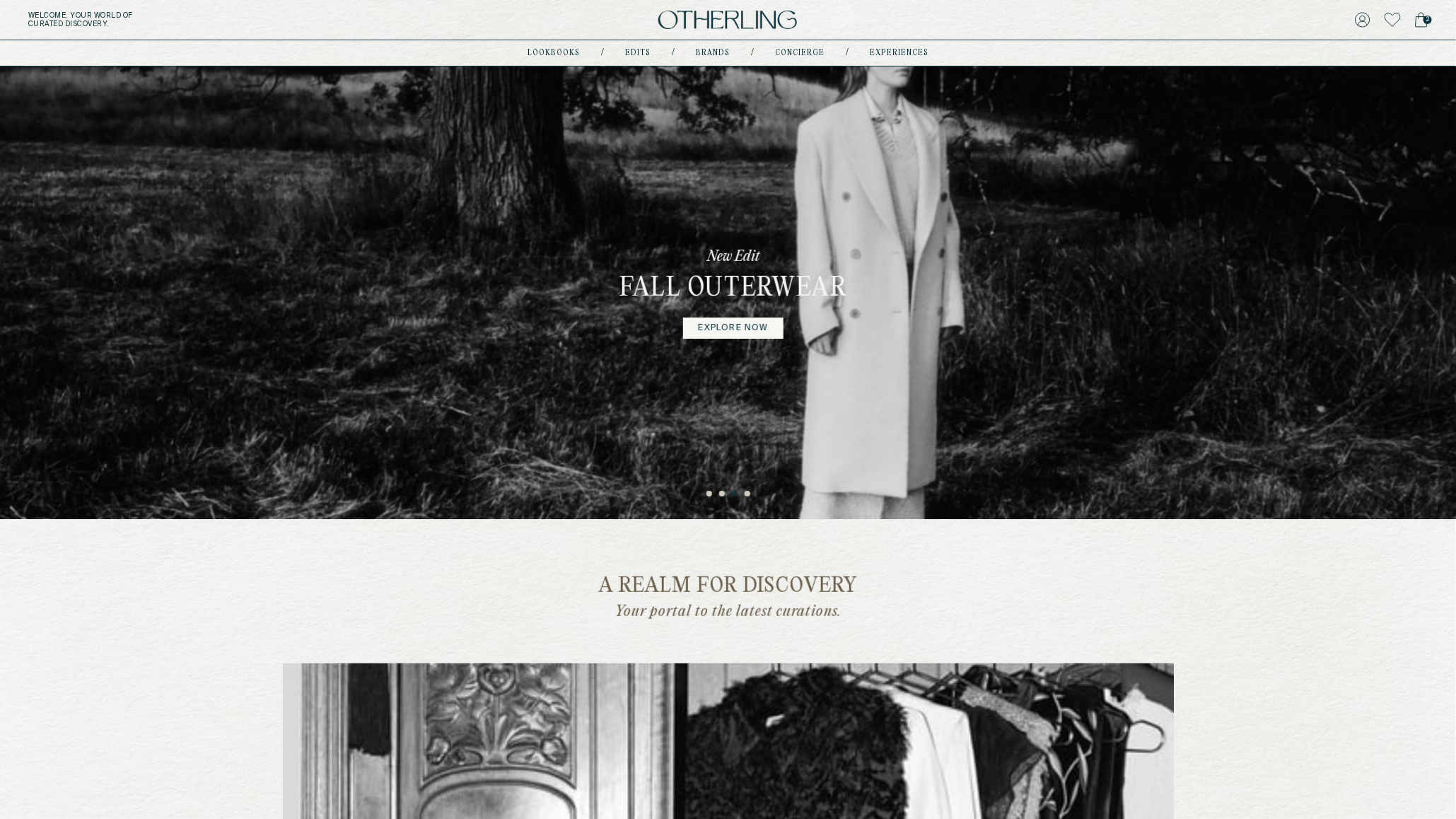
click at [749, 493] on button "4" at bounding box center [748, 494] width 7 height 7
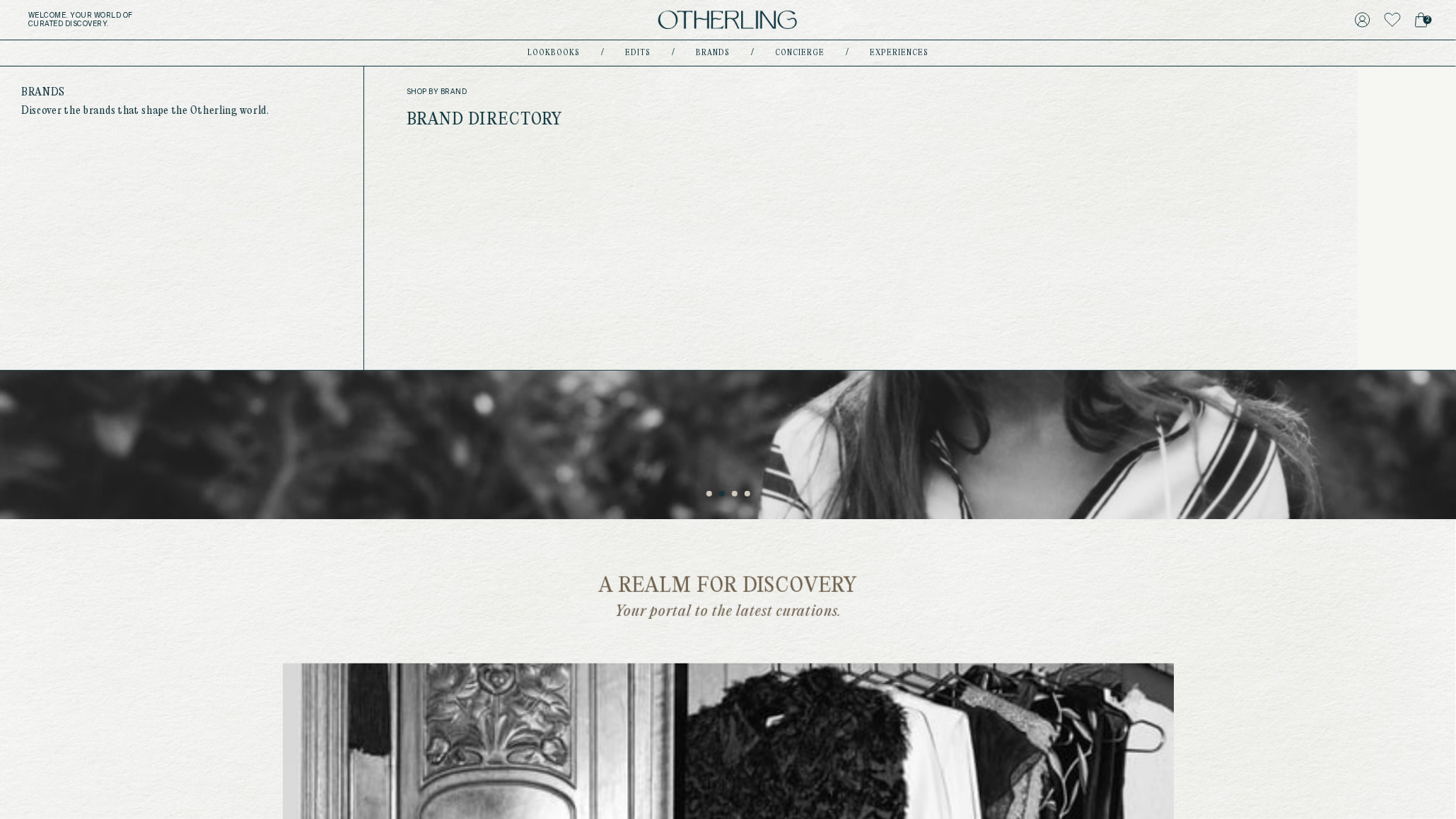
click at [451, 112] on link "Brand Directory" at bounding box center [485, 121] width 156 height 19
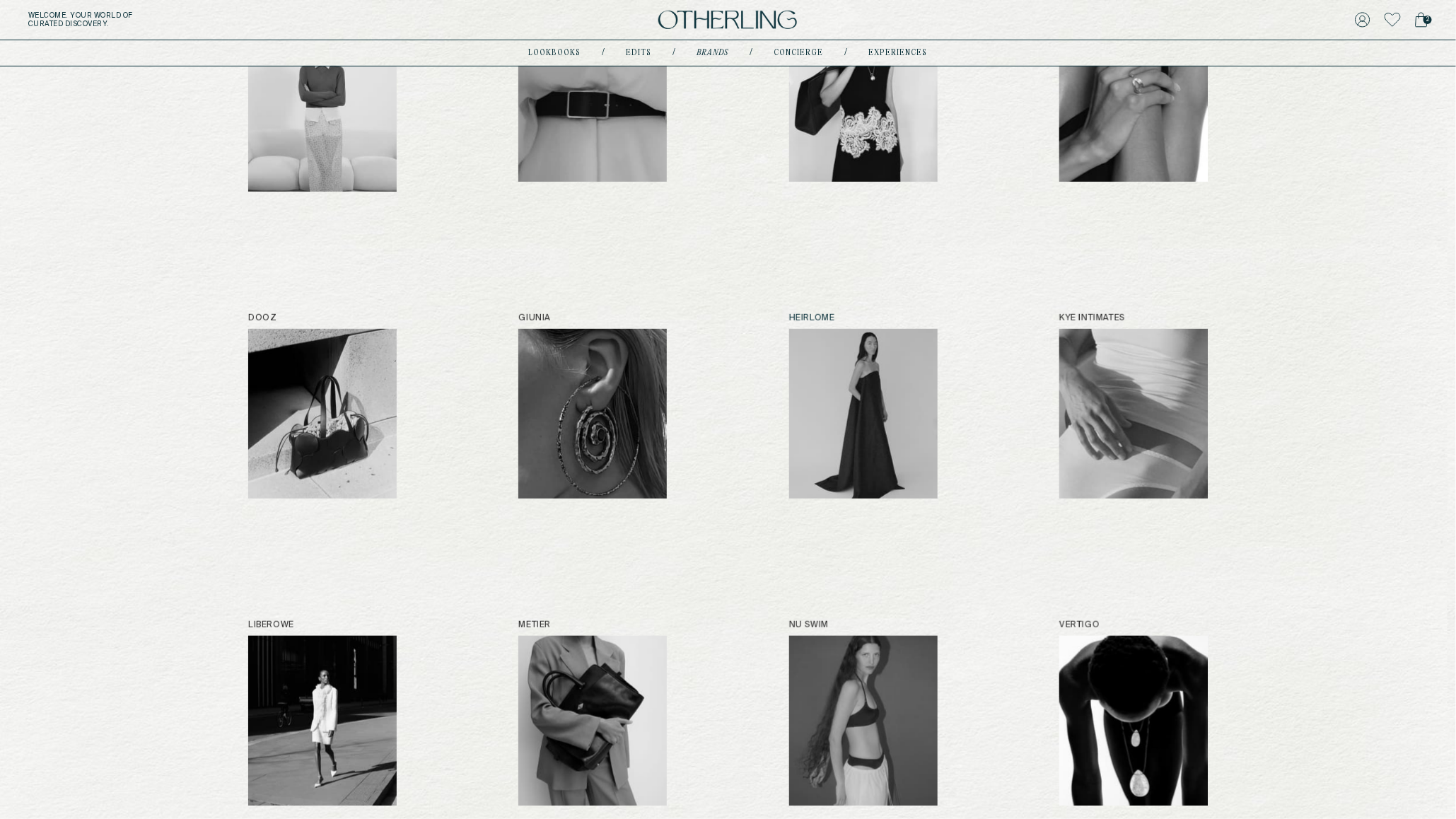
scroll to position [271, 0]
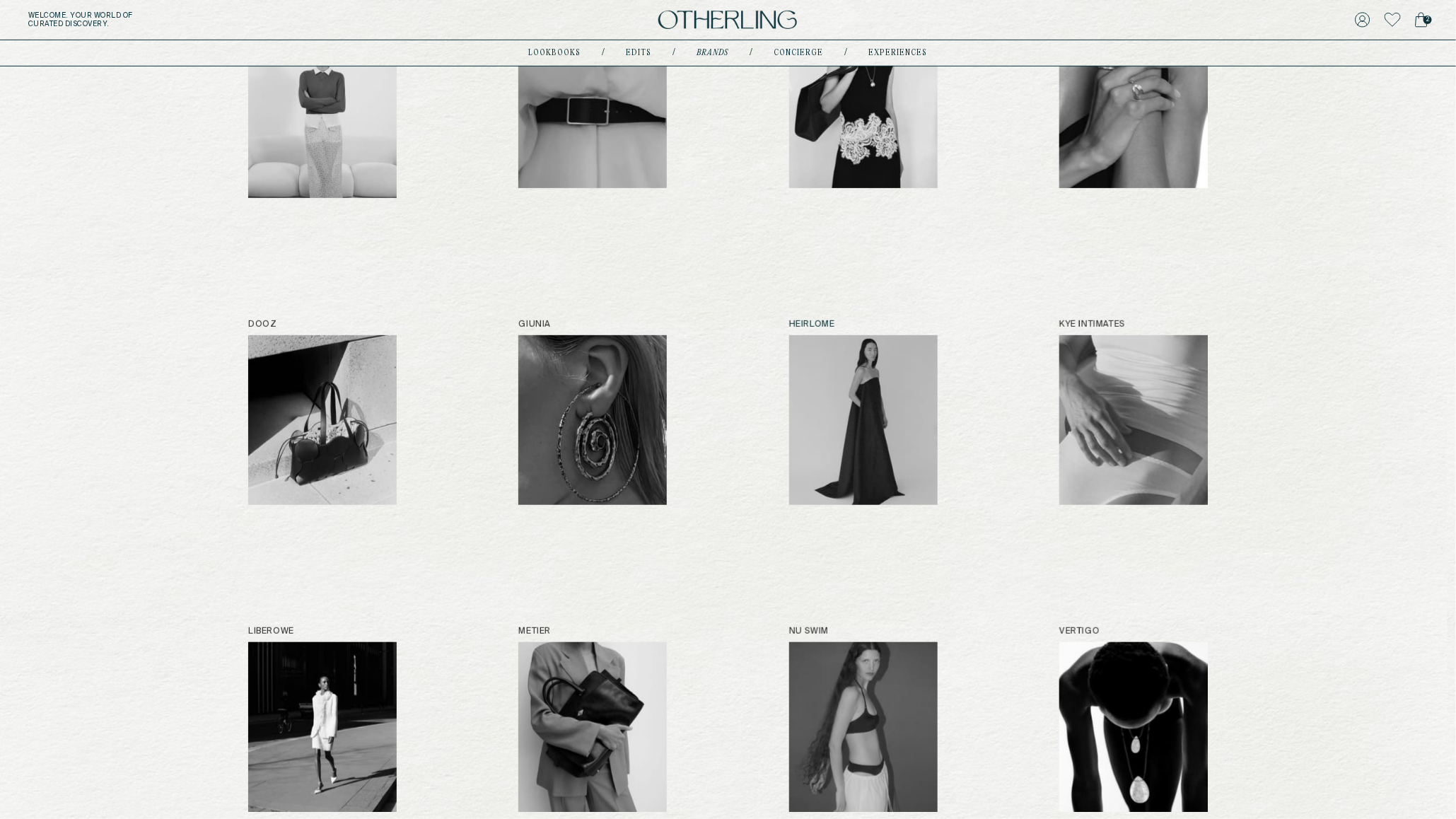
click at [869, 405] on img at bounding box center [863, 420] width 148 height 170
